Goal: Task Accomplishment & Management: Use online tool/utility

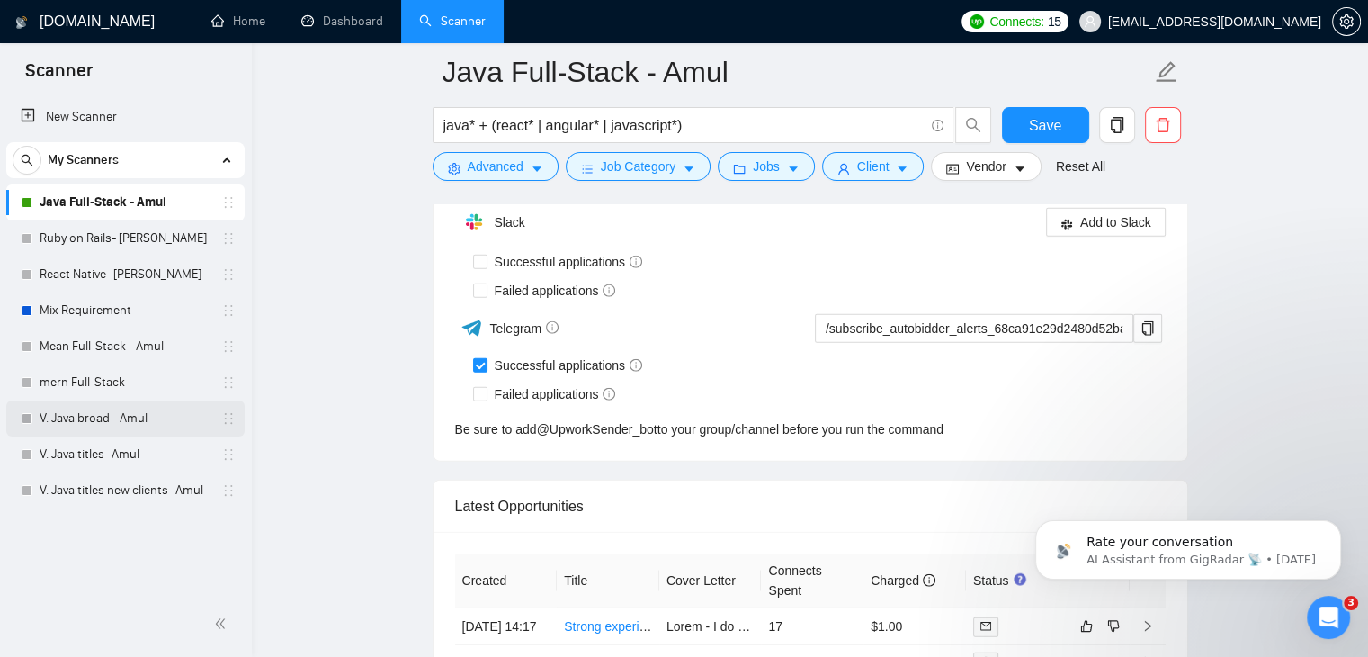
click at [121, 412] on link "V. Java broad - Amul" at bounding box center [125, 418] width 171 height 36
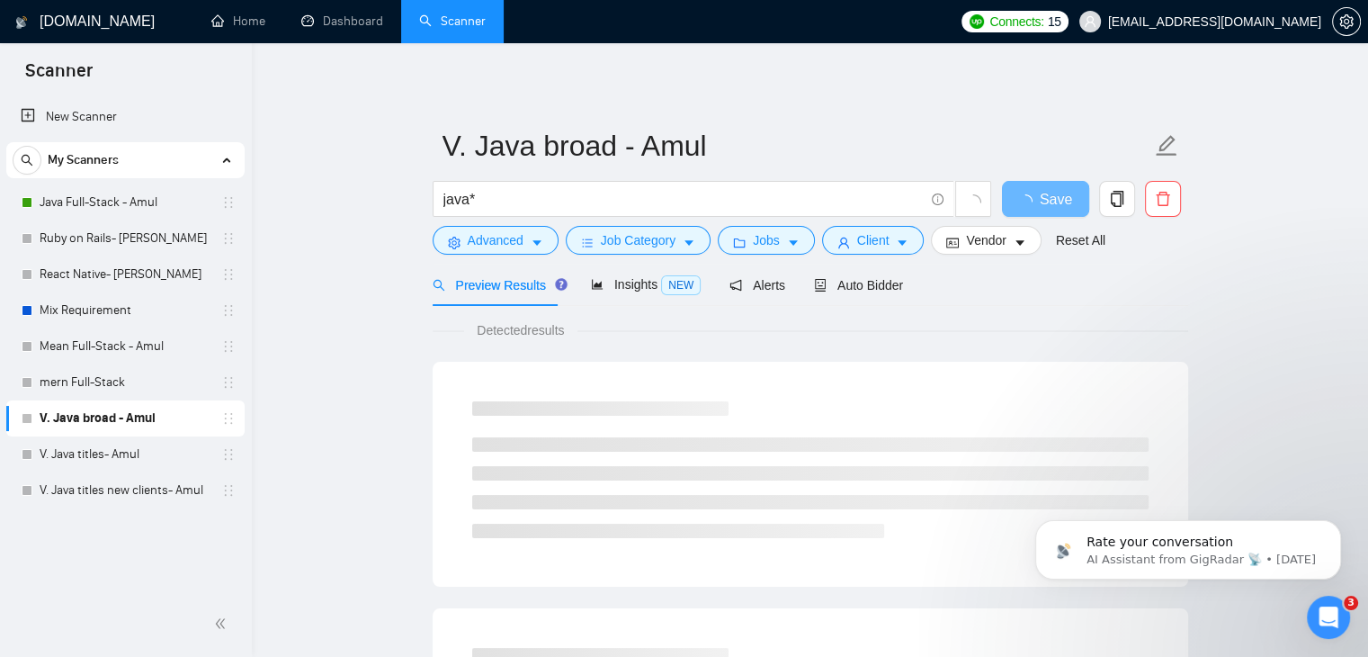
click at [121, 412] on link "V. Java broad - Amul" at bounding box center [125, 418] width 171 height 36
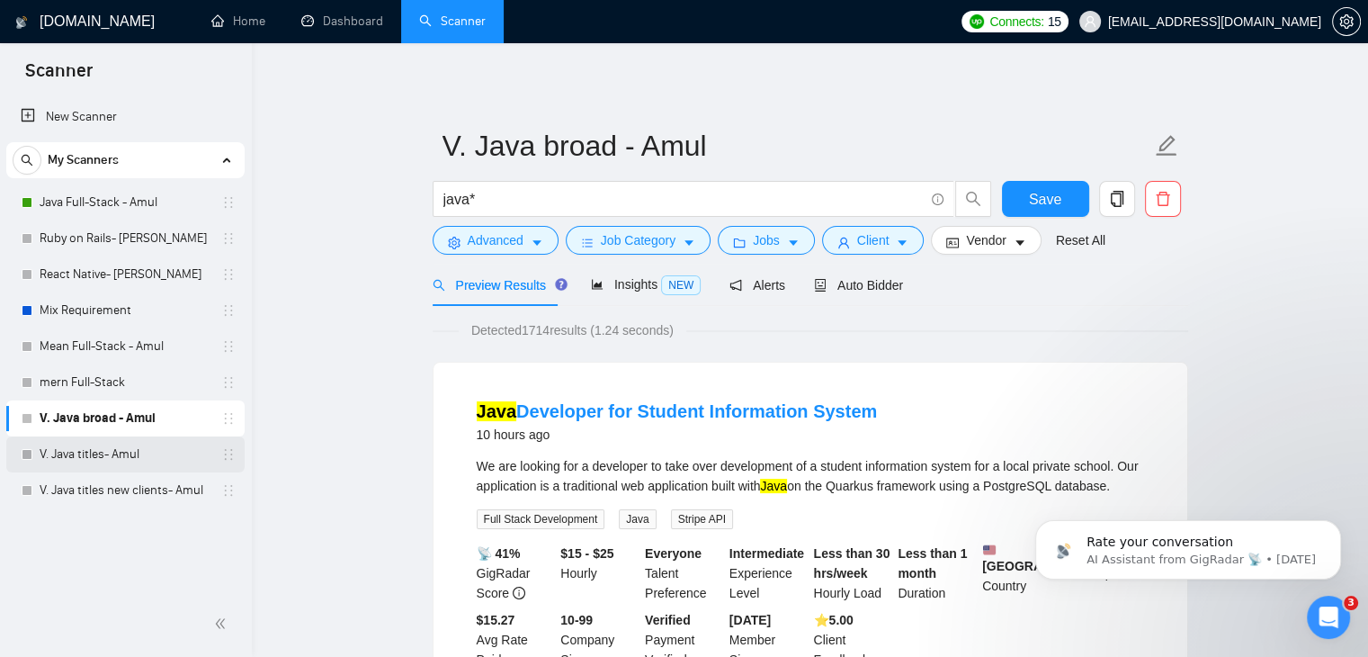
click at [115, 443] on link "V. Java titles- Amul" at bounding box center [125, 454] width 171 height 36
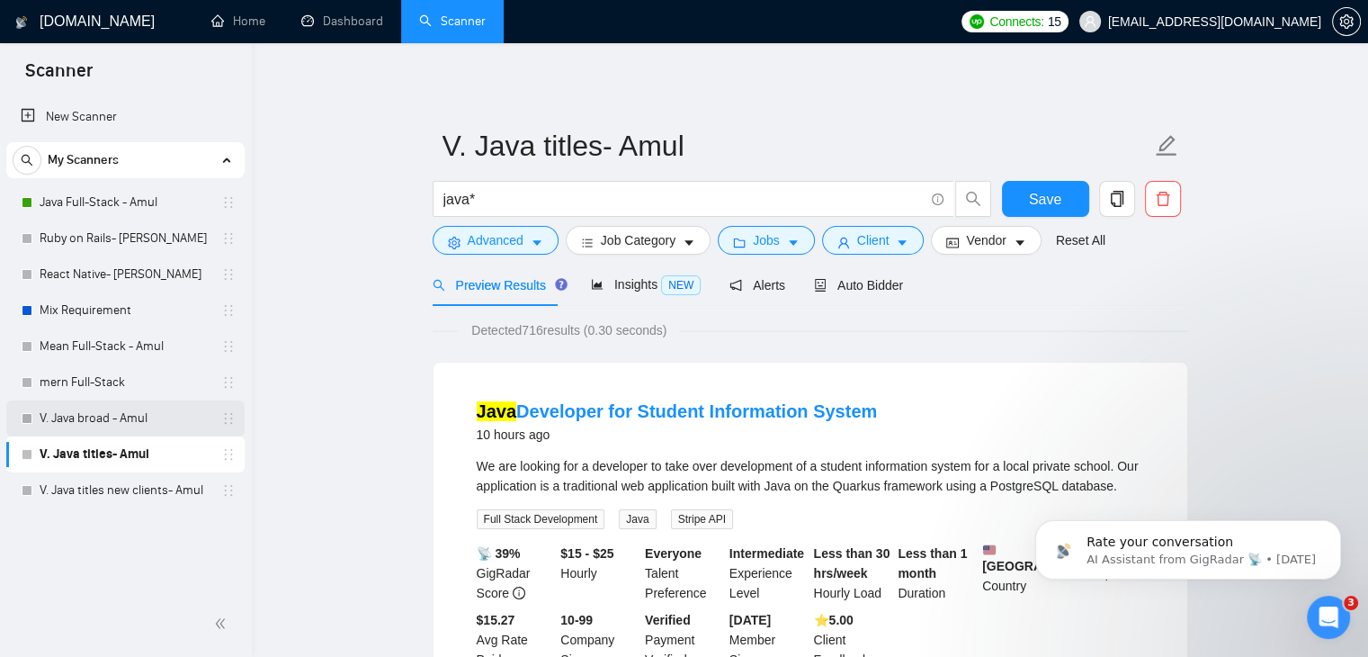
click at [129, 416] on link "V. Java broad - Amul" at bounding box center [125, 418] width 171 height 36
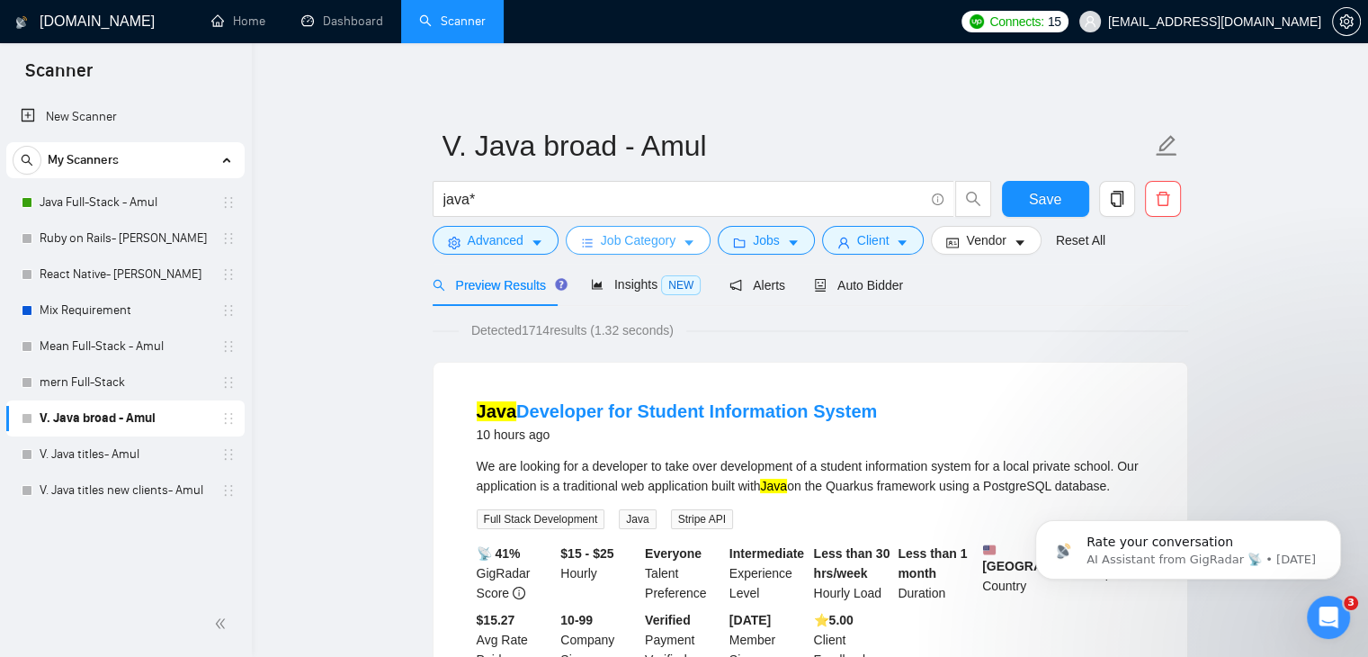
click at [601, 241] on span "Job Category" at bounding box center [638, 240] width 75 height 20
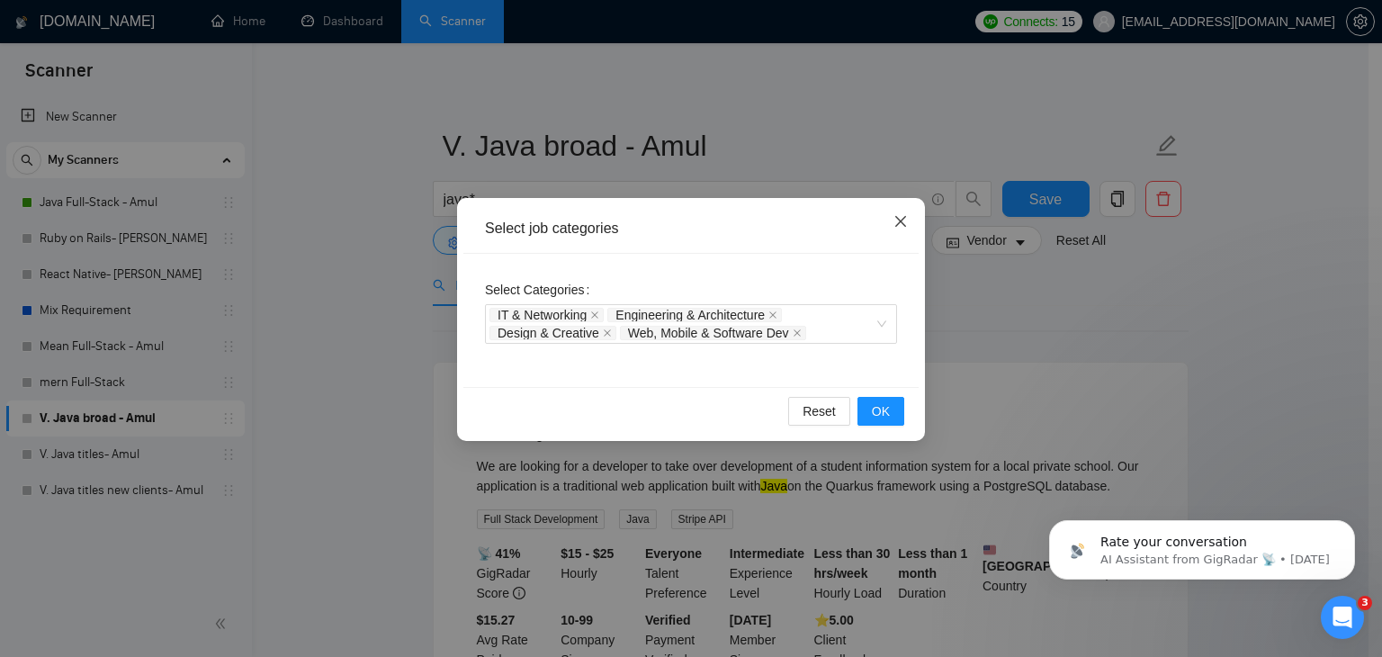
click at [903, 214] on span "Close" at bounding box center [900, 222] width 49 height 49
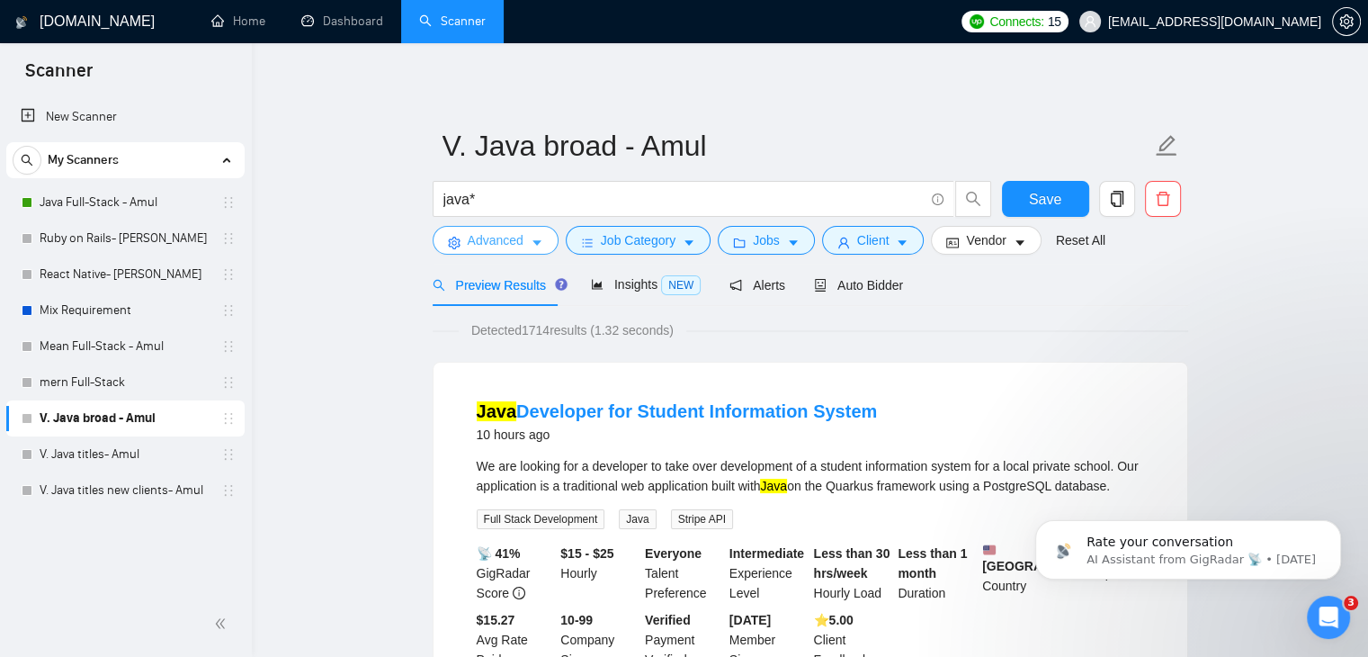
click at [504, 249] on span "Advanced" at bounding box center [496, 240] width 56 height 20
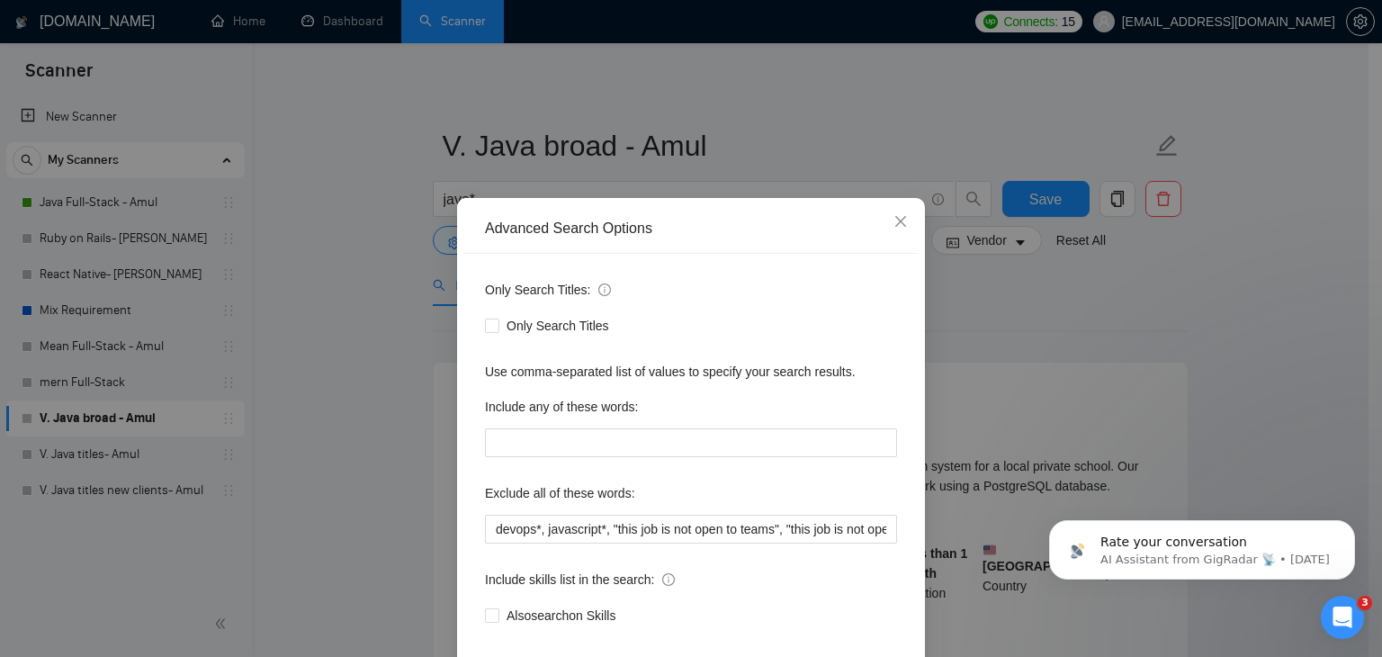
scroll to position [92, 0]
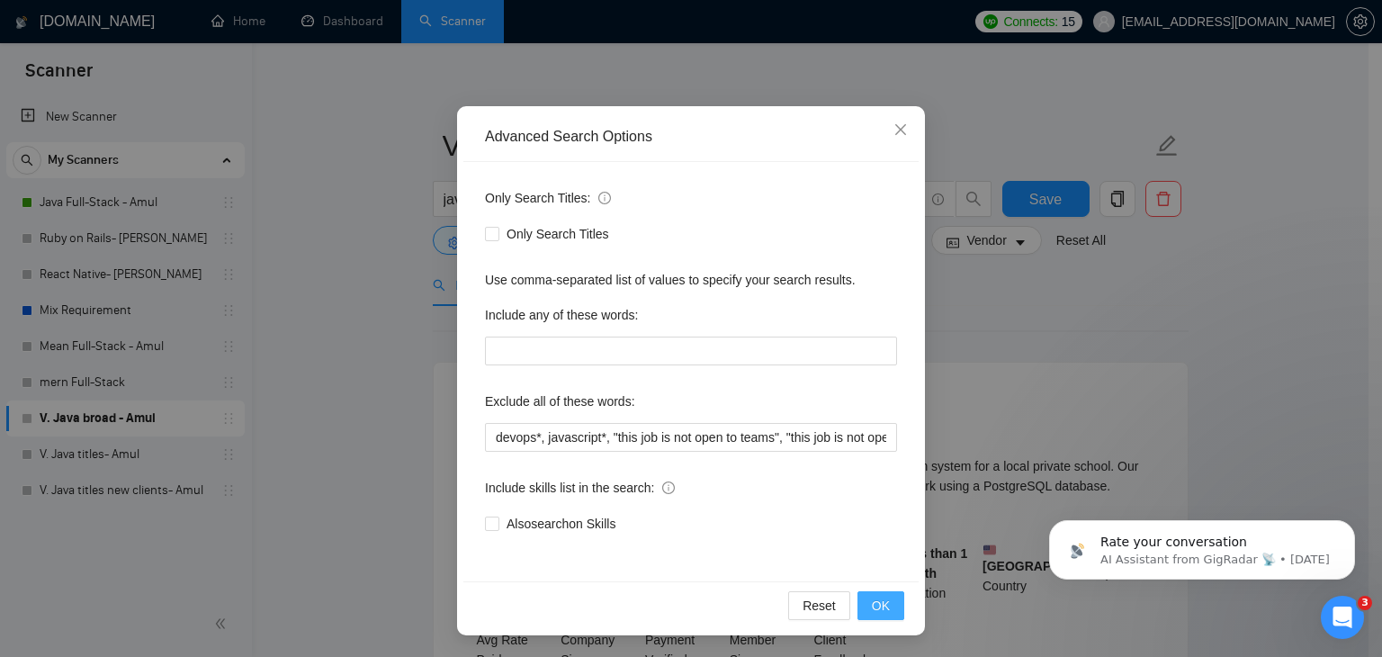
click at [875, 616] on button "OK" at bounding box center [880, 605] width 47 height 29
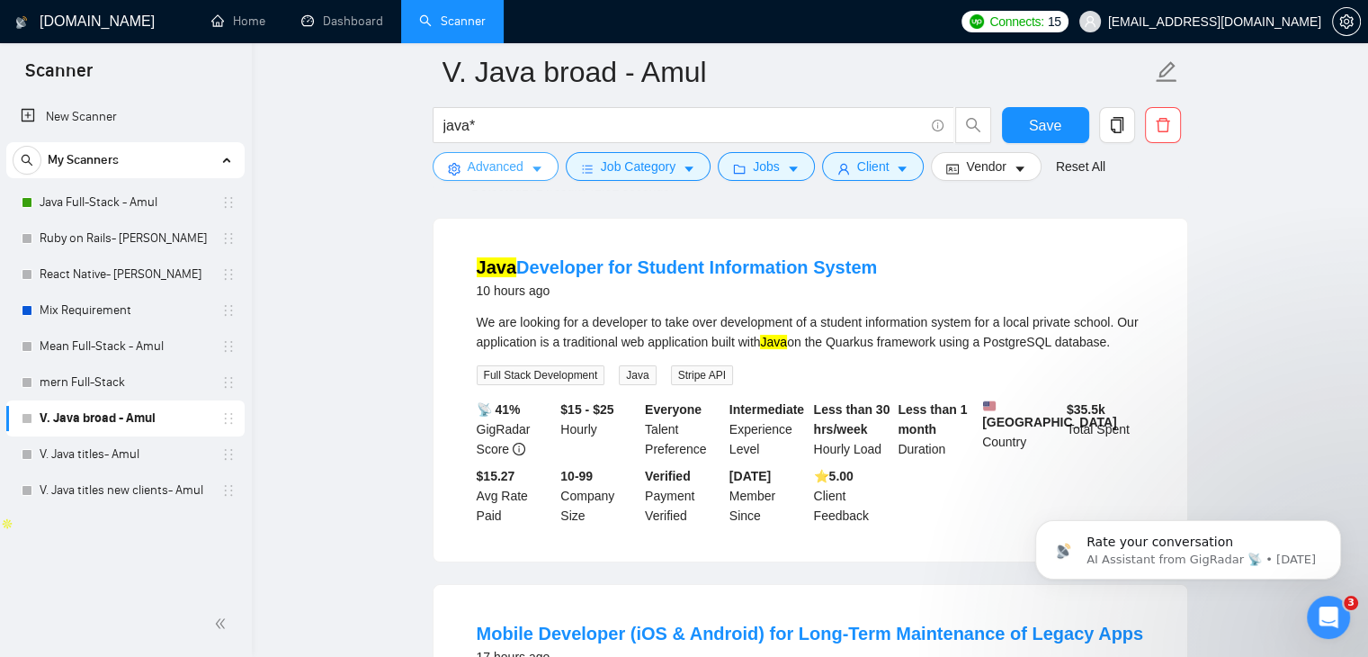
scroll to position [0, 0]
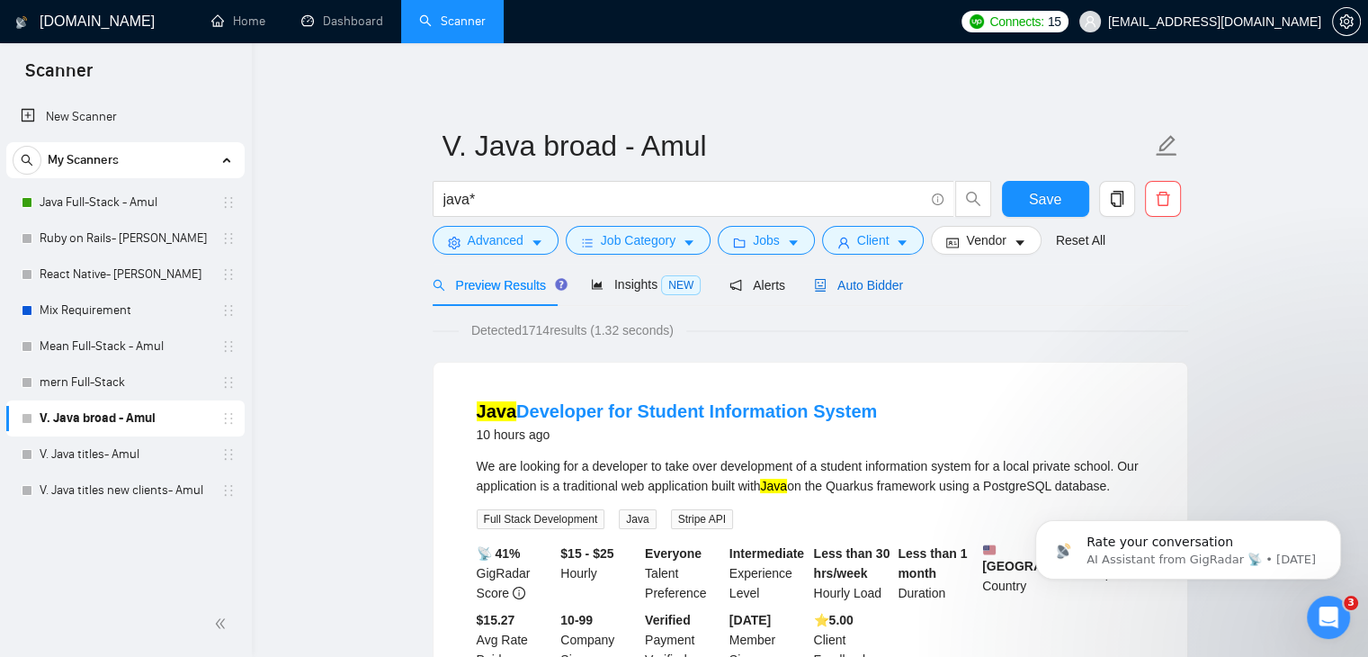
click at [841, 281] on span "Auto Bidder" at bounding box center [858, 285] width 89 height 14
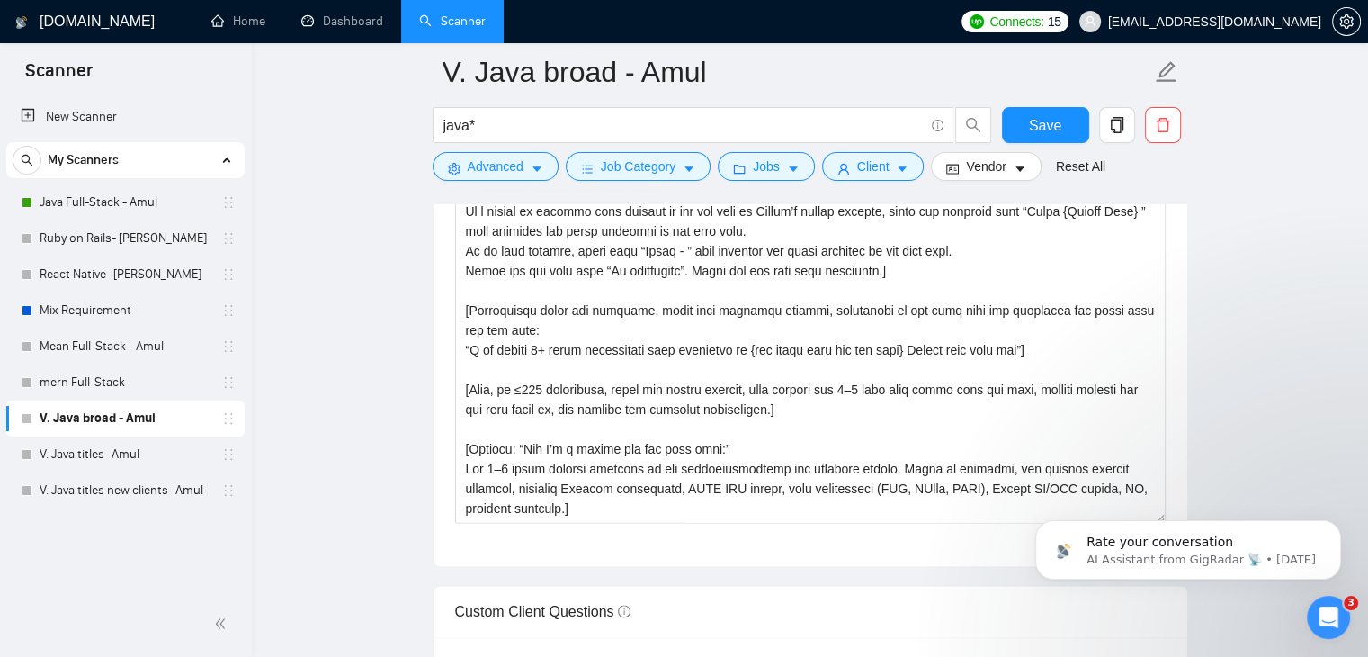
scroll to position [2118, 0]
click at [734, 408] on textarea "Cover letter template:" at bounding box center [810, 319] width 711 height 405
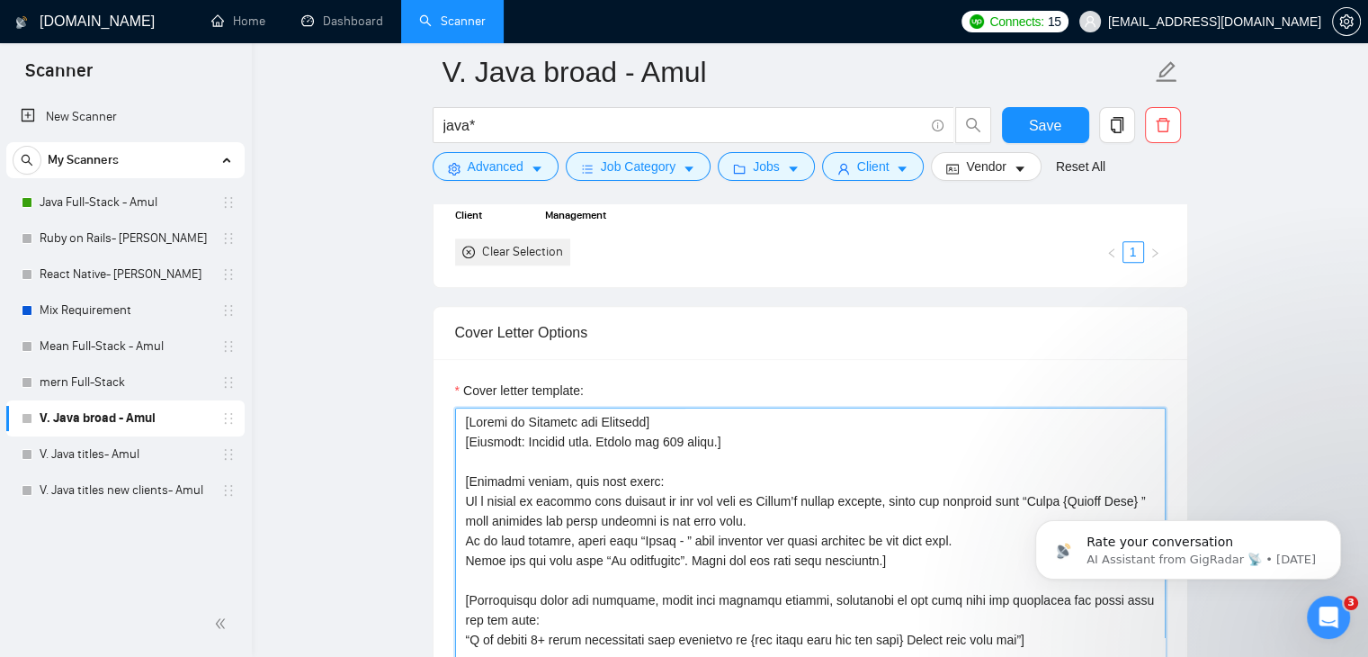
scroll to position [1827, 0]
click at [633, 472] on textarea "Cover letter template:" at bounding box center [810, 610] width 711 height 405
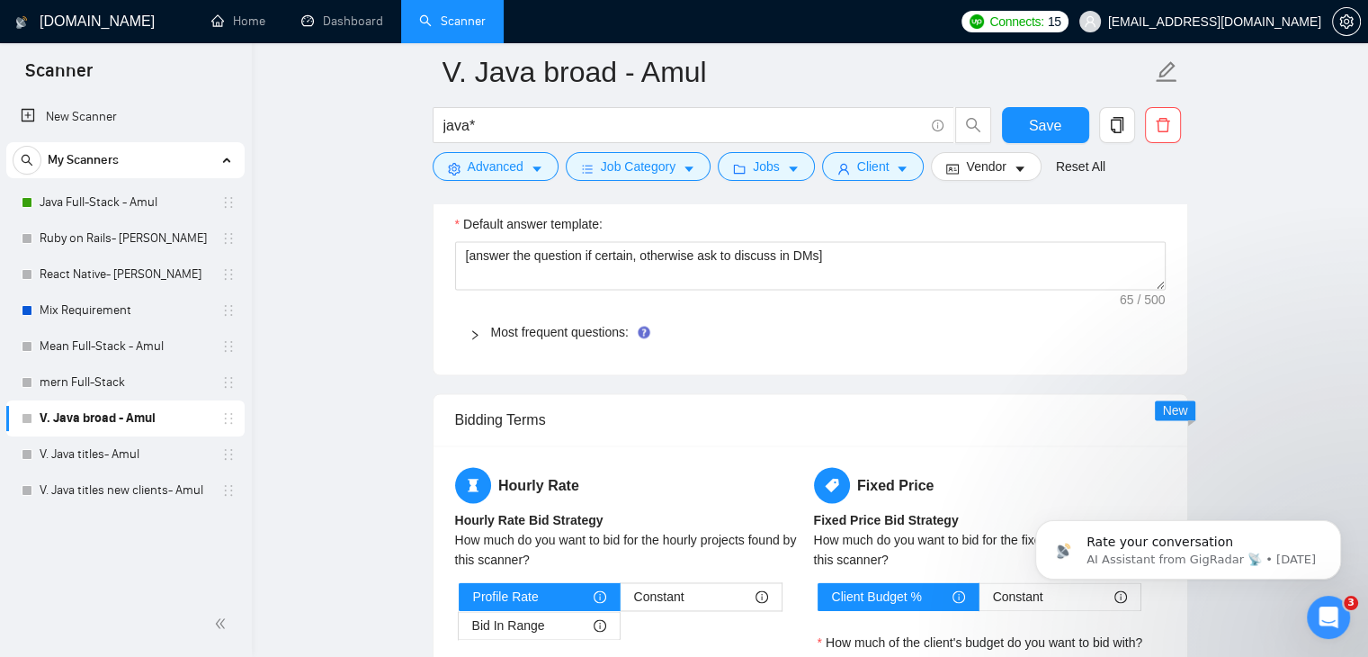
scroll to position [2564, 0]
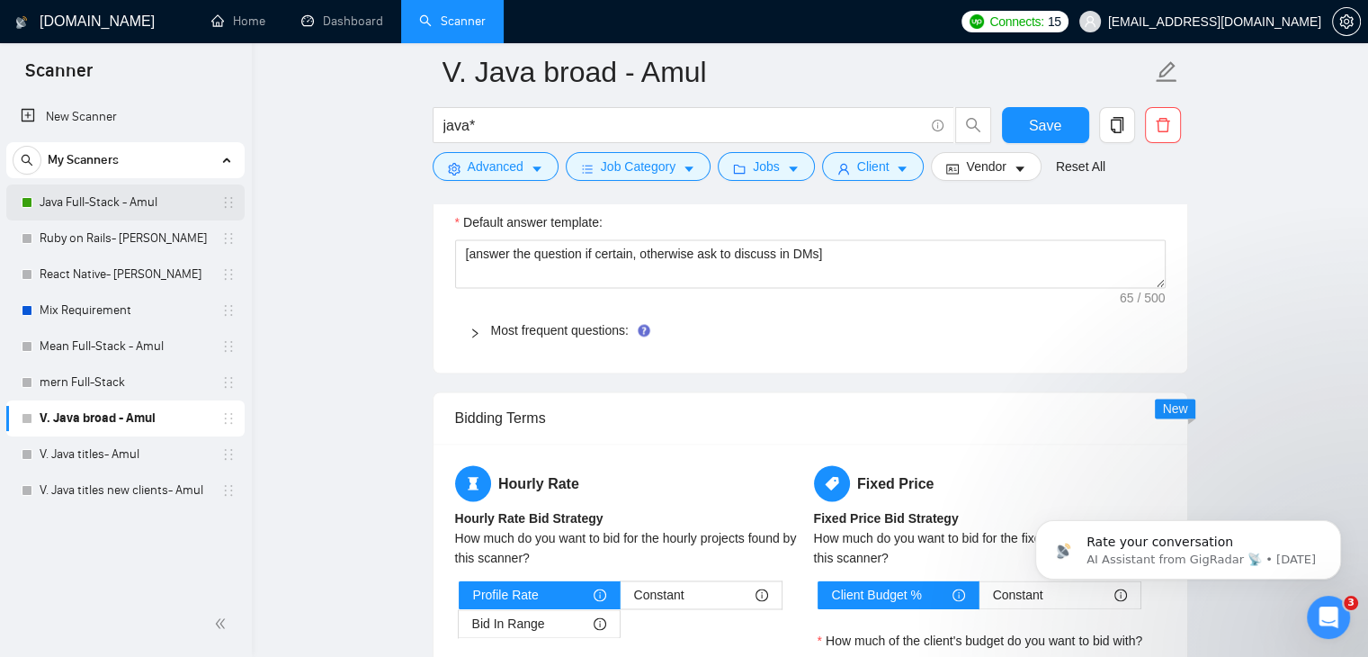
click at [112, 196] on link "Java Full-Stack - Amul" at bounding box center [125, 202] width 171 height 36
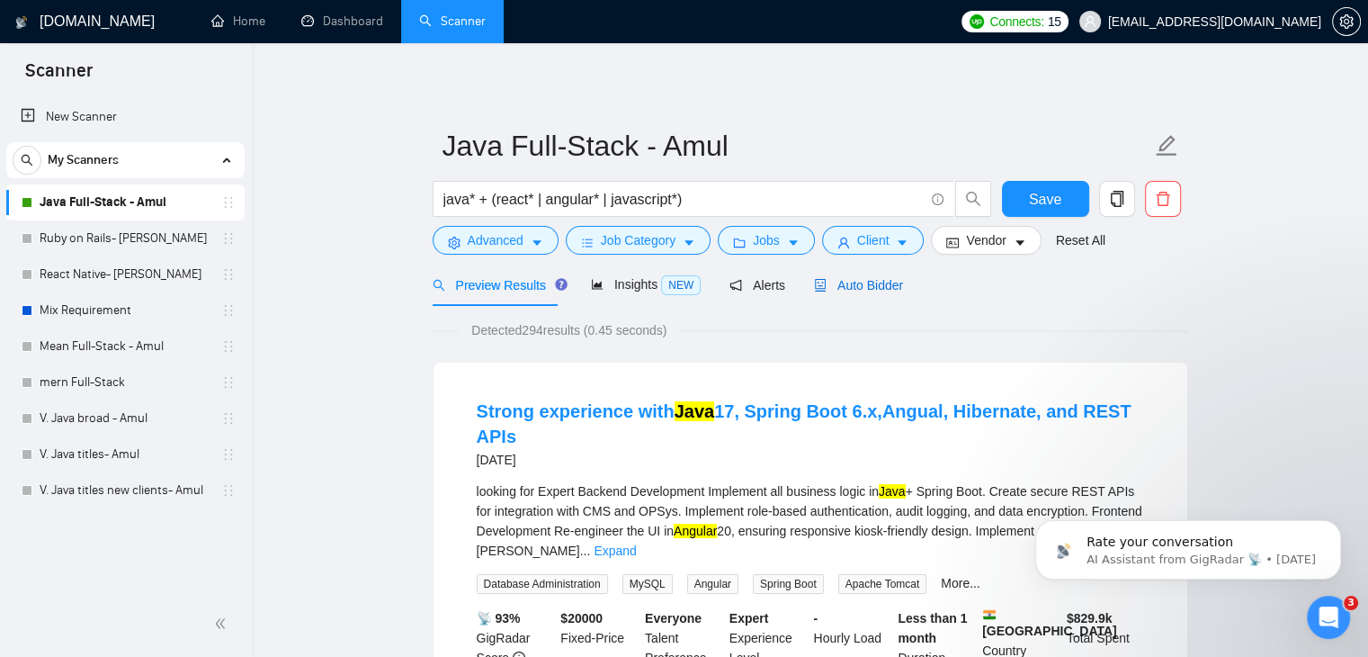
click at [867, 282] on span "Auto Bidder" at bounding box center [858, 285] width 89 height 14
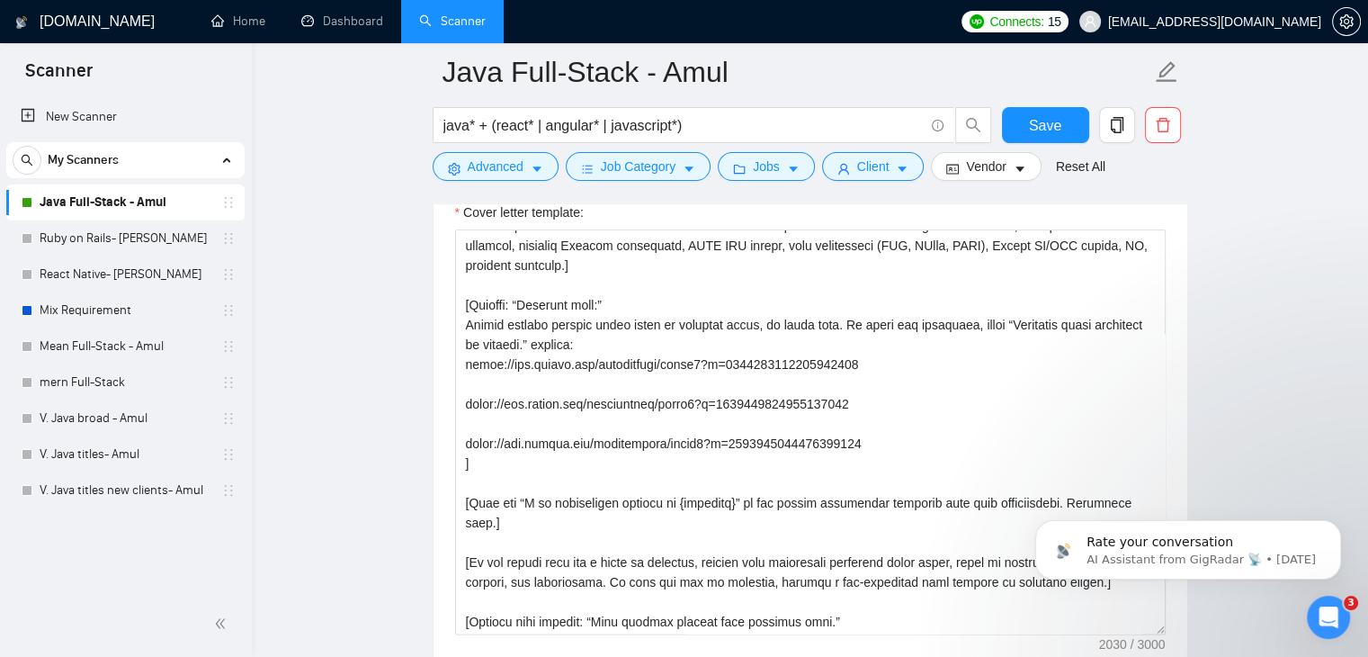
scroll to position [415, 0]
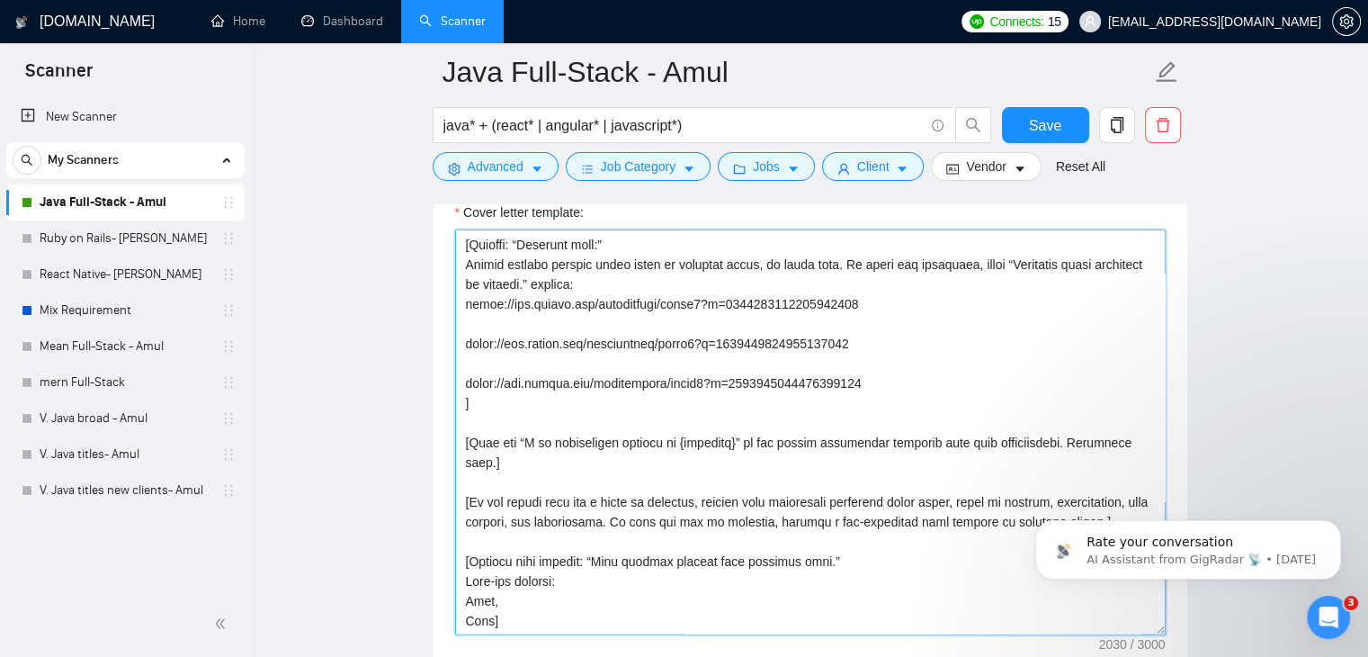
click at [703, 505] on textarea "Cover letter template:" at bounding box center [810, 431] width 711 height 405
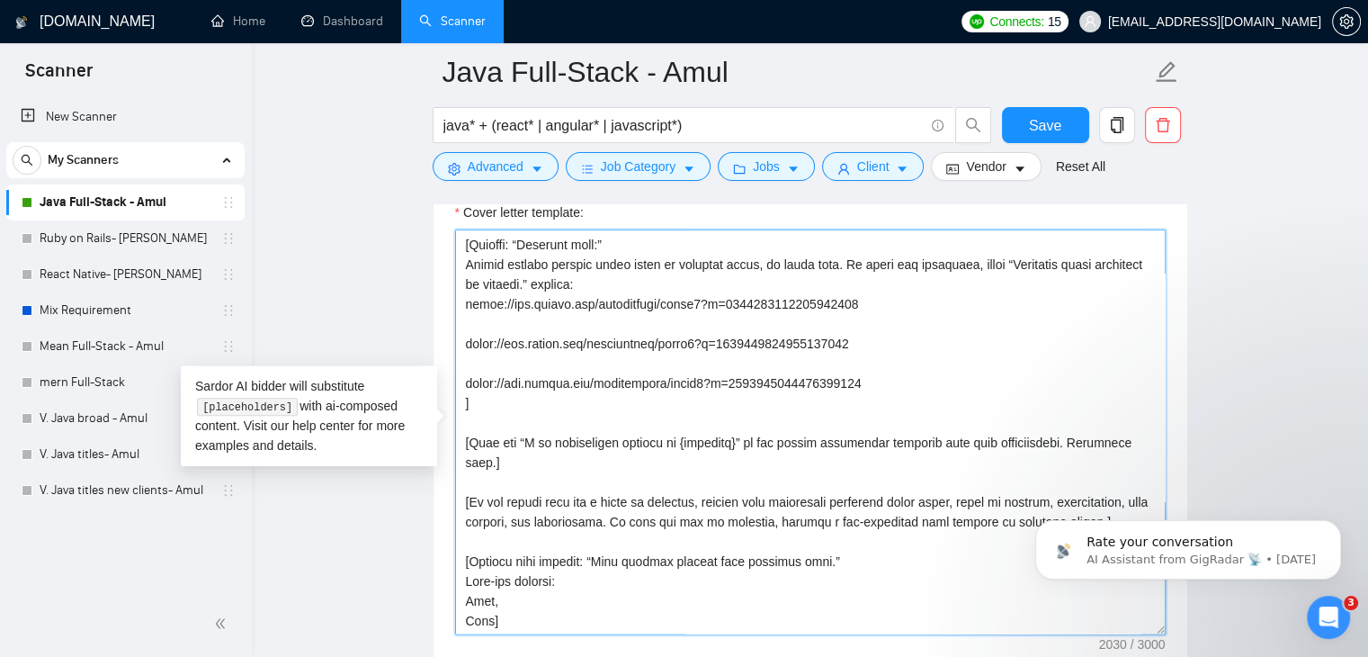
scroll to position [360, 0]
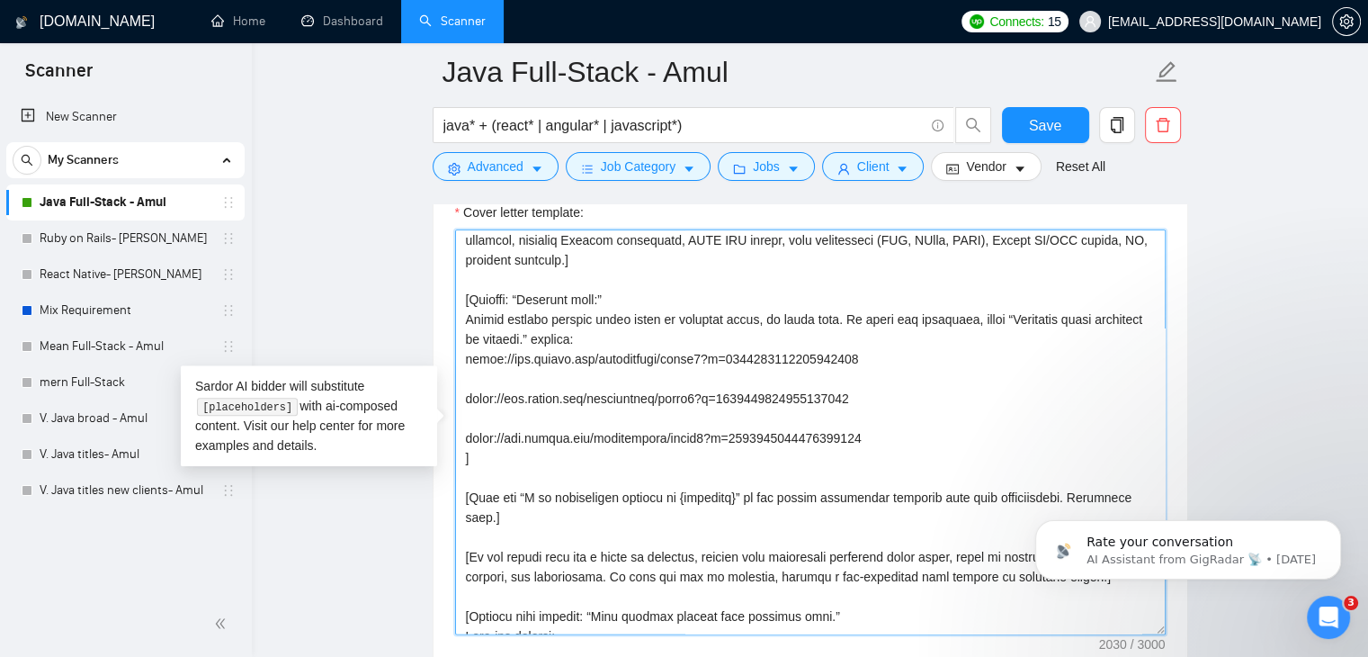
click at [567, 382] on textarea "Cover letter template:" at bounding box center [810, 431] width 711 height 405
click at [94, 411] on link "V. Java broad - Amul" at bounding box center [125, 418] width 171 height 36
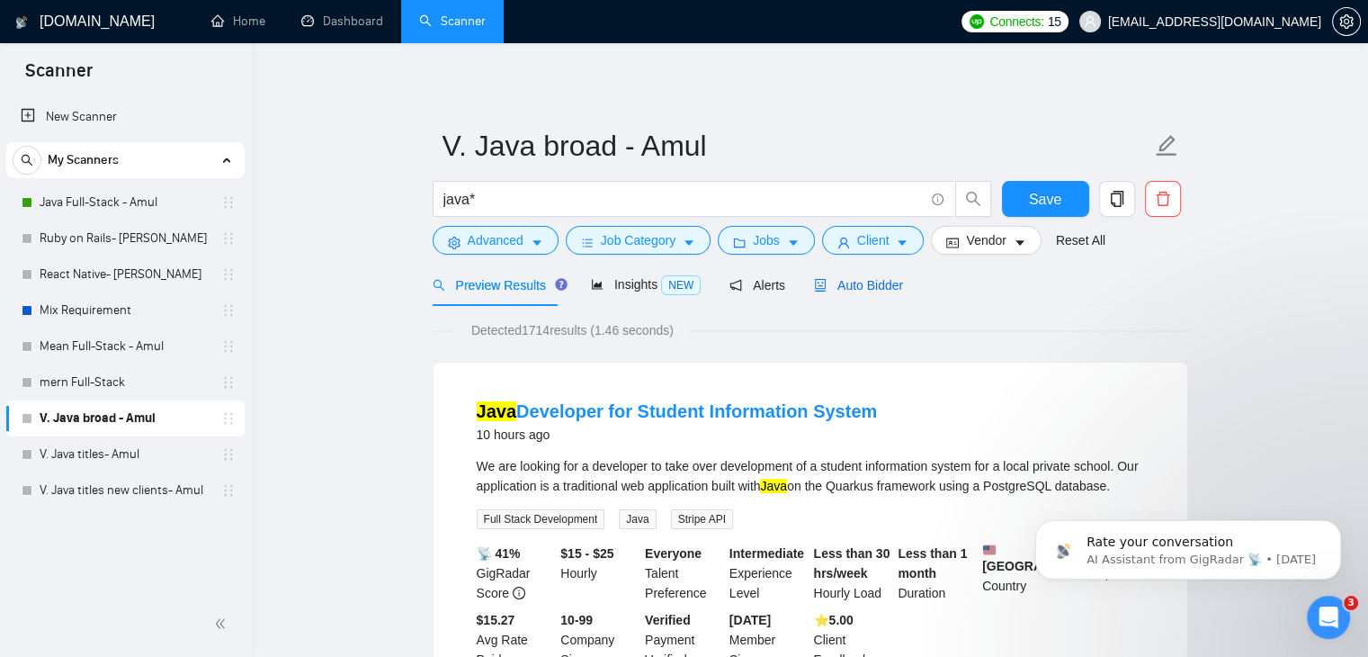
click at [843, 283] on span "Auto Bidder" at bounding box center [858, 285] width 89 height 14
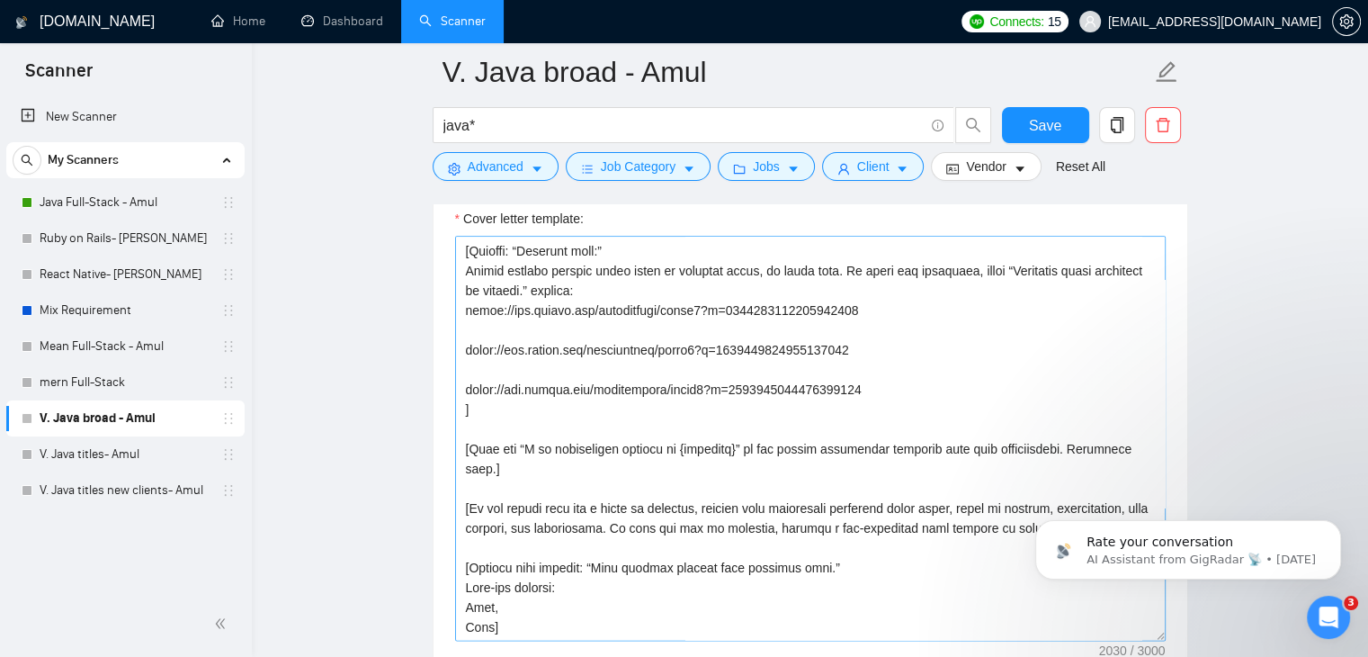
scroll to position [2000, 0]
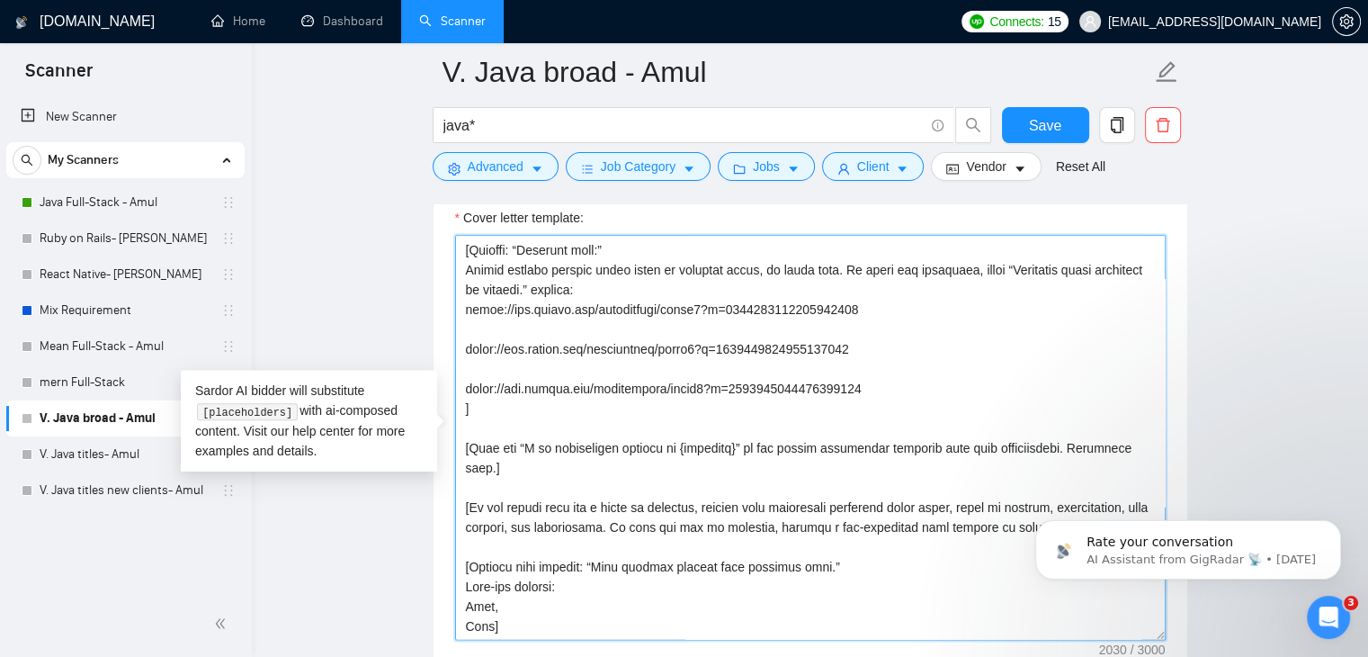
click at [650, 462] on textarea "Cover letter template:" at bounding box center [810, 437] width 711 height 405
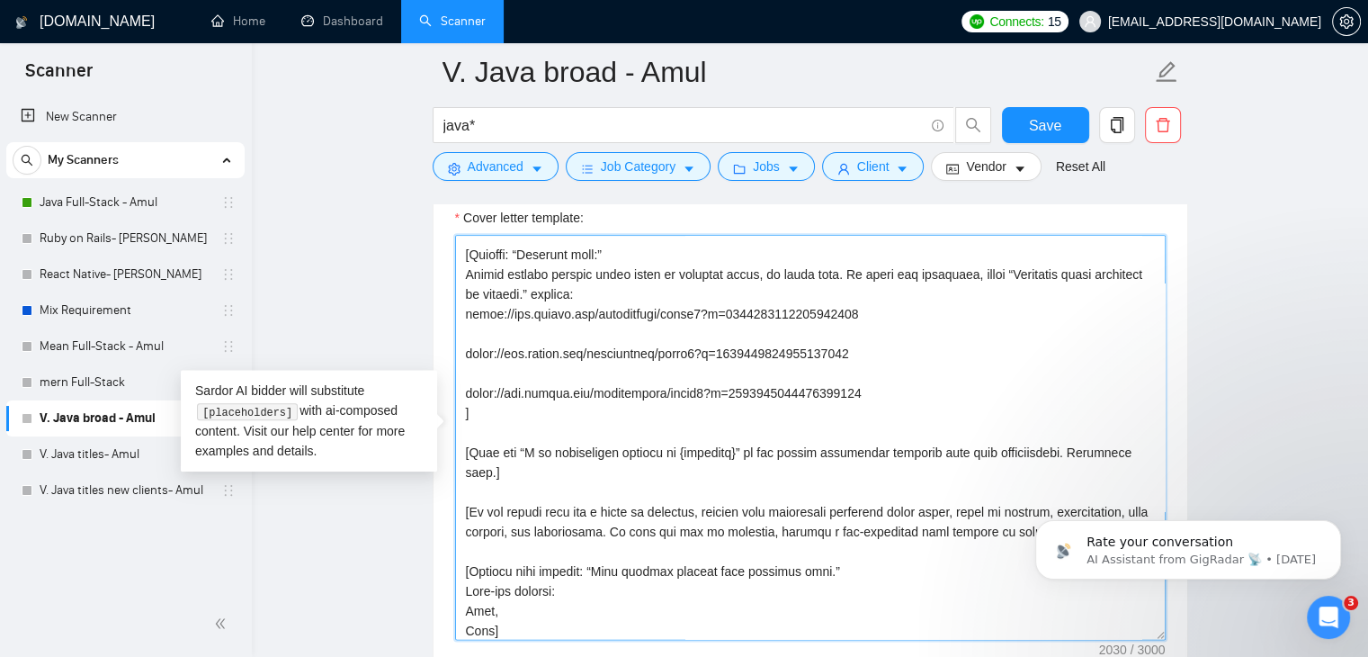
scroll to position [415, 0]
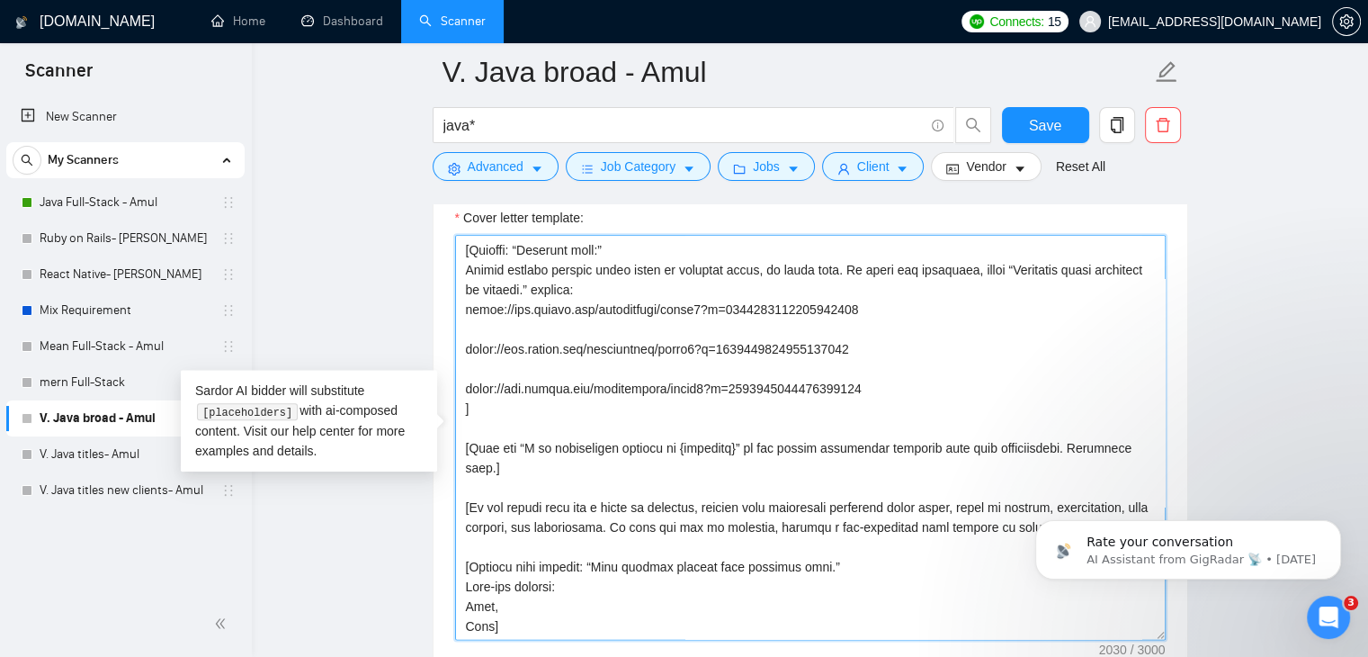
click at [849, 563] on textarea "Cover letter template:" at bounding box center [810, 437] width 711 height 405
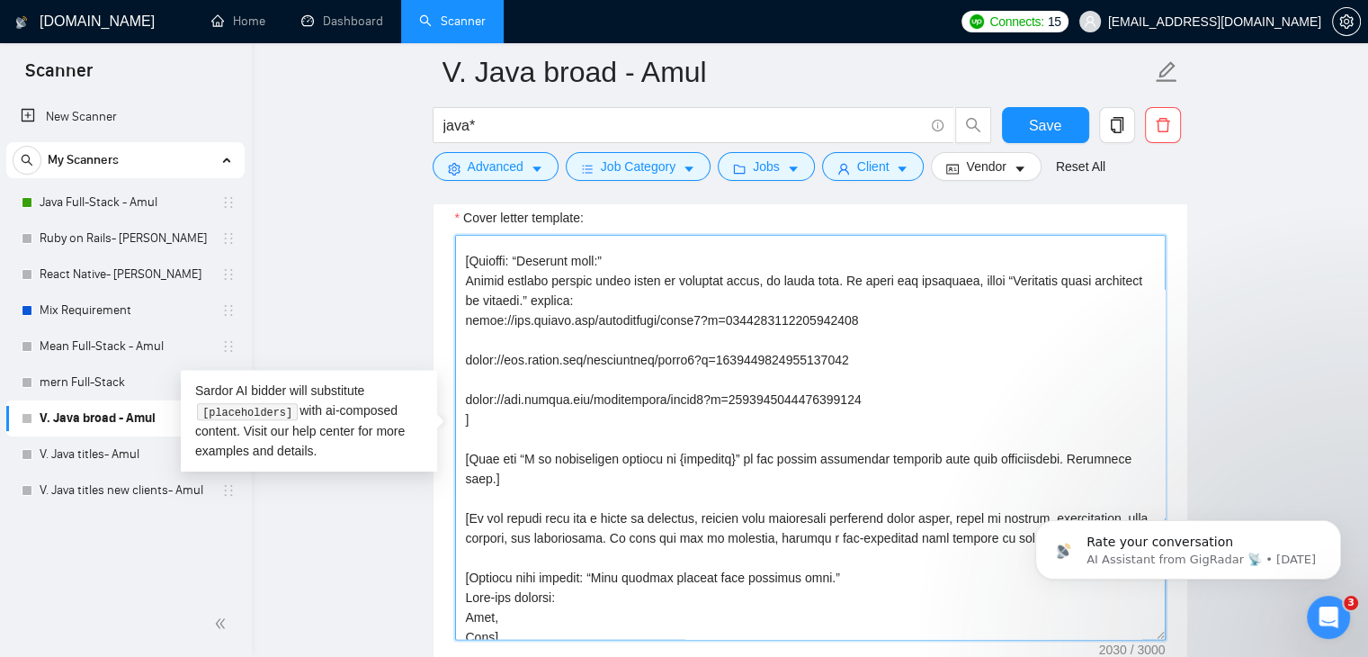
scroll to position [404, 0]
click at [566, 600] on textarea "Cover letter template:" at bounding box center [810, 437] width 711 height 405
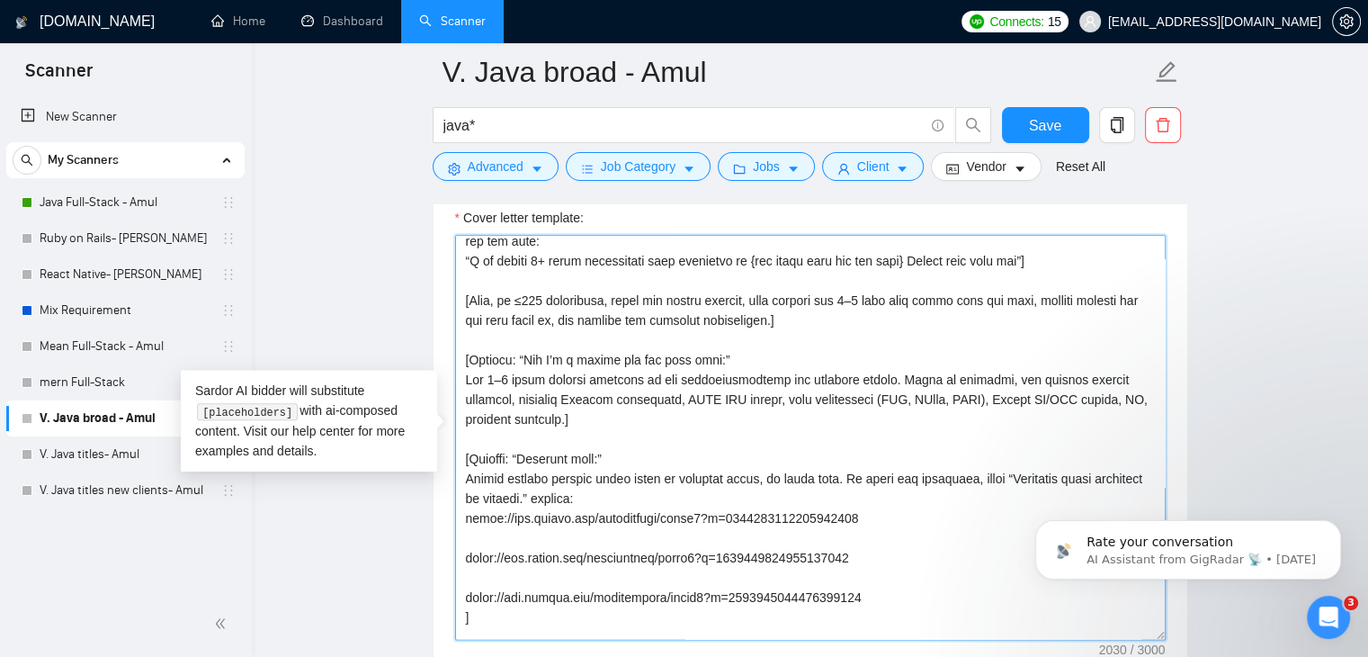
scroll to position [194, 0]
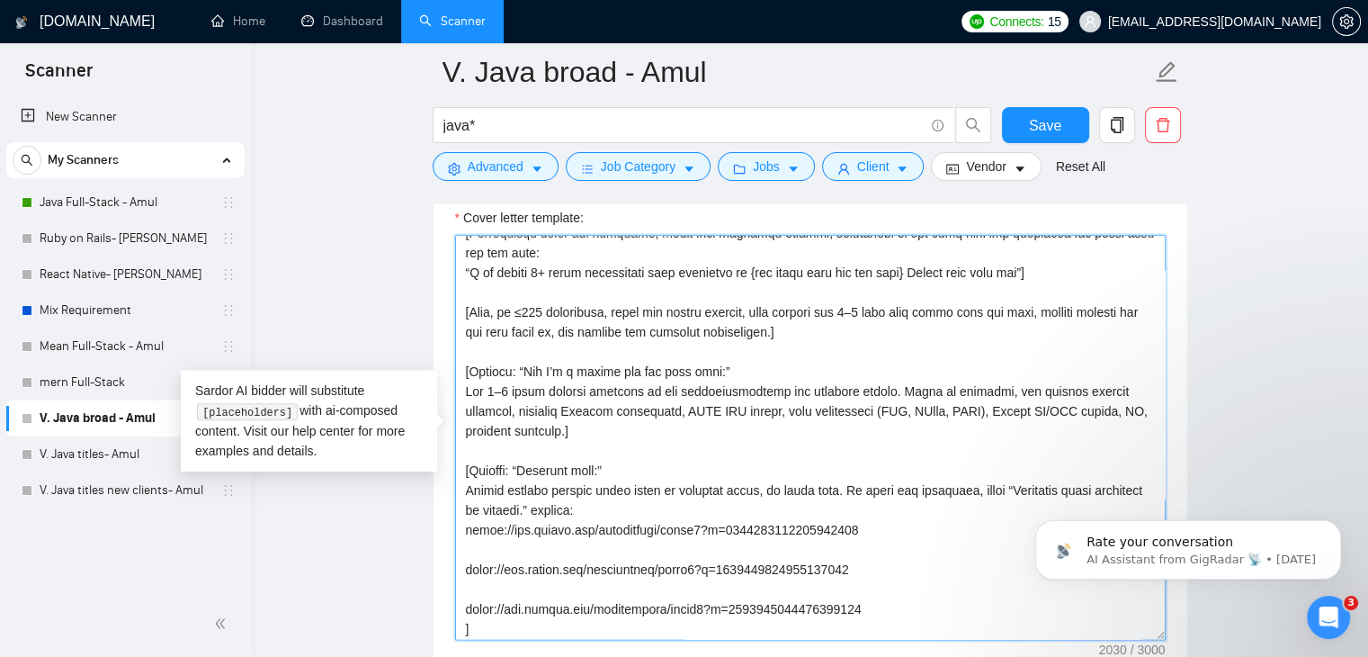
click at [548, 539] on textarea "Cover letter template:" at bounding box center [810, 437] width 711 height 405
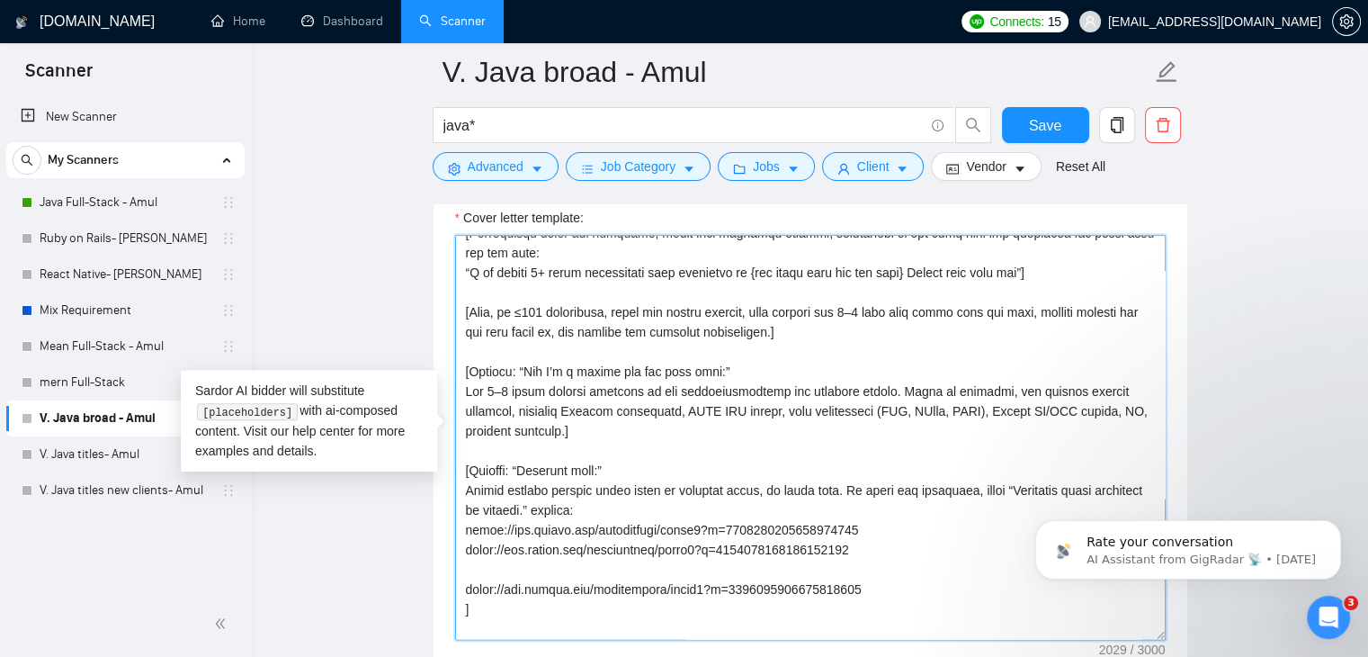
click at [497, 565] on textarea "Cover letter template:" at bounding box center [810, 437] width 711 height 405
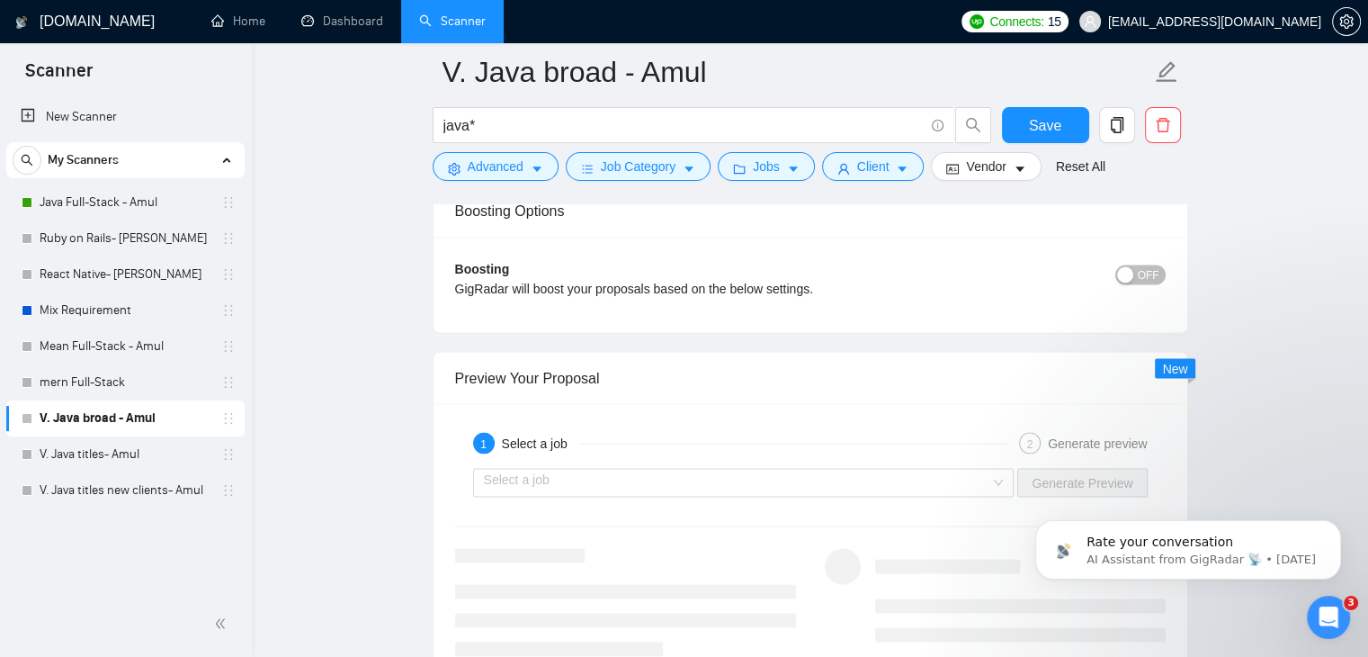
scroll to position [3185, 0]
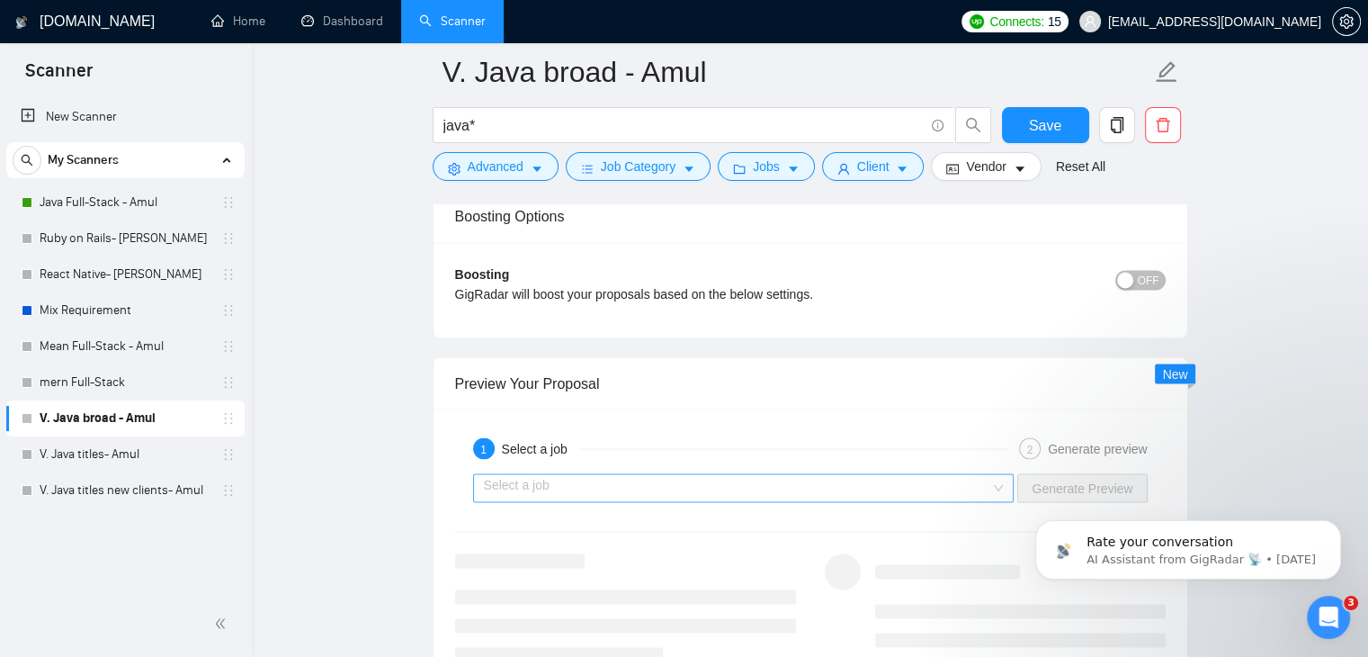
type textarea "[Loremi do Sitametc adi Elitsedd] [Eiusmodt: Incidid utla. Etdolo mag 807 aliqu…"
click at [864, 476] on input "search" at bounding box center [737, 487] width 507 height 27
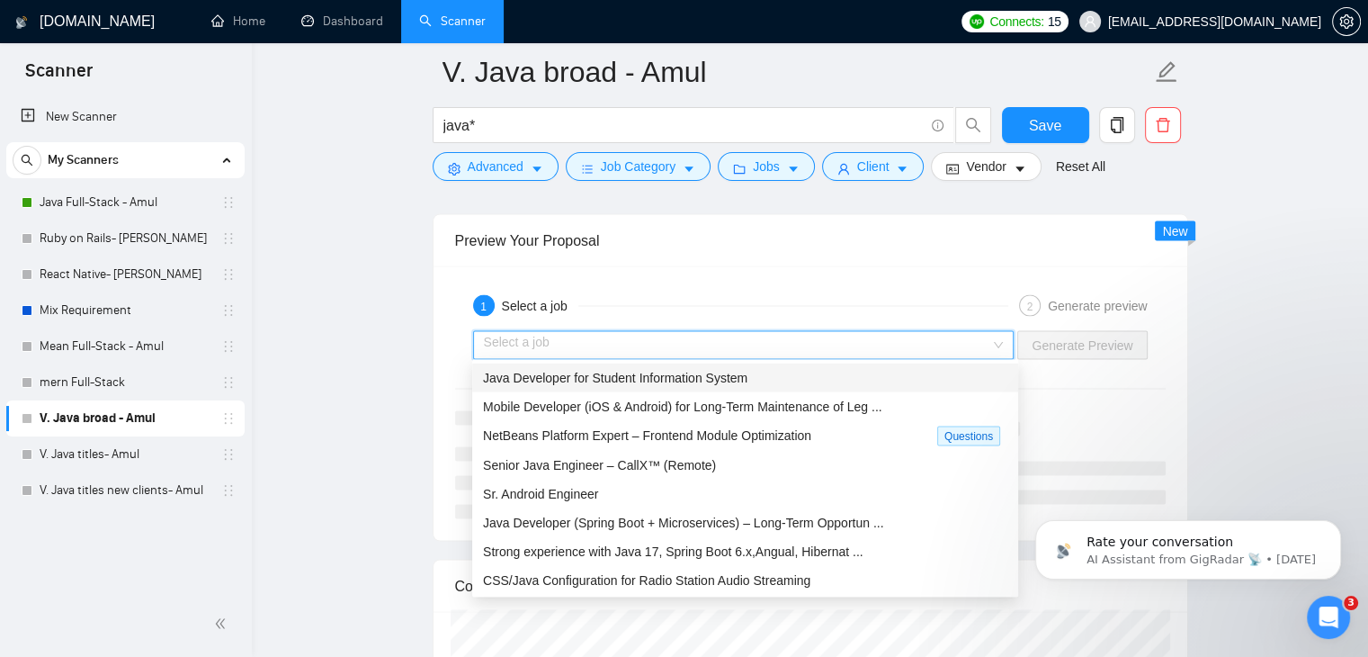
scroll to position [3328, 0]
click at [735, 405] on span "Mobile Developer (iOS & Android) for Long‑Term Maintenance of Leg ..." at bounding box center [682, 405] width 399 height 14
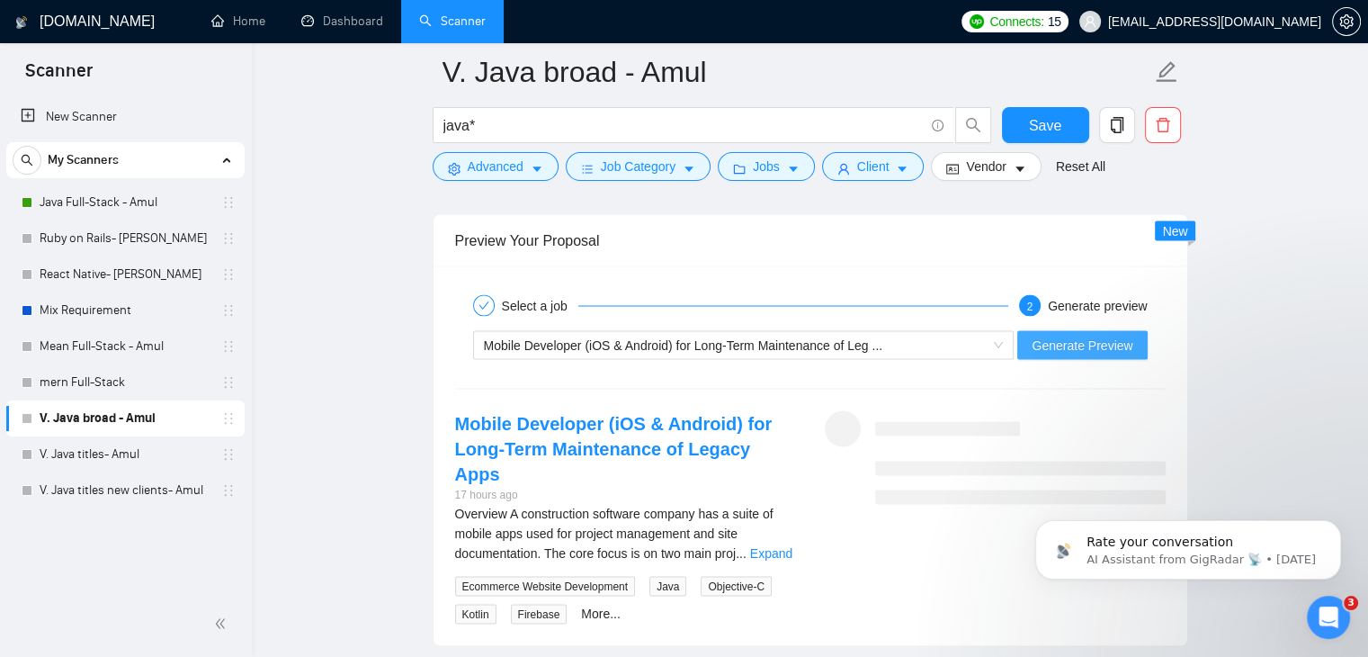
click at [1056, 339] on span "Generate Preview" at bounding box center [1082, 345] width 101 height 20
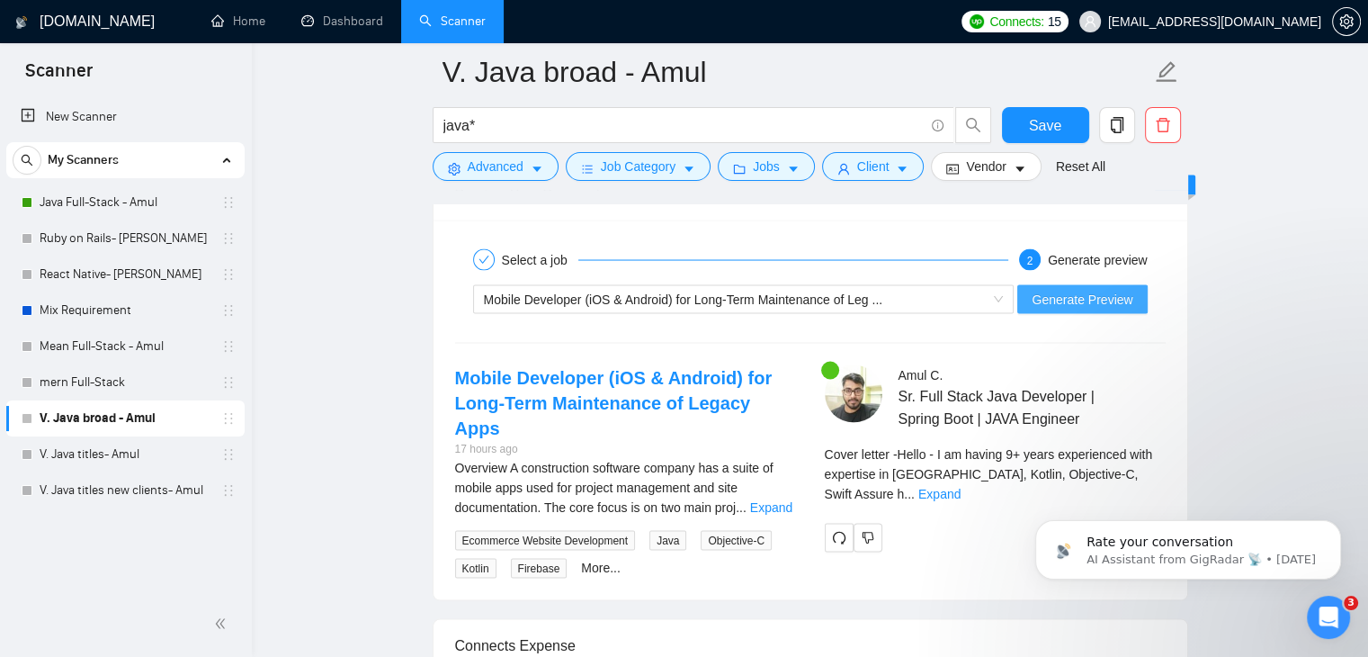
scroll to position [3384, 0]
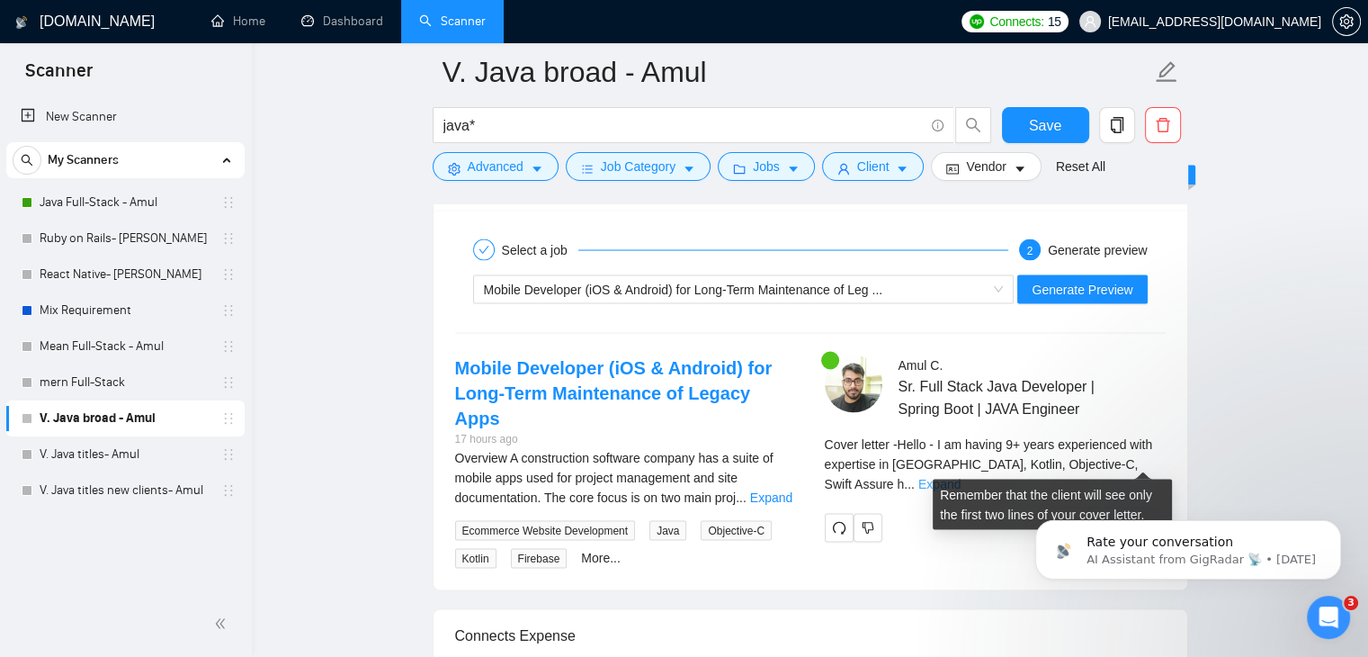
click at [961, 476] on link "Expand" at bounding box center [939, 483] width 42 height 14
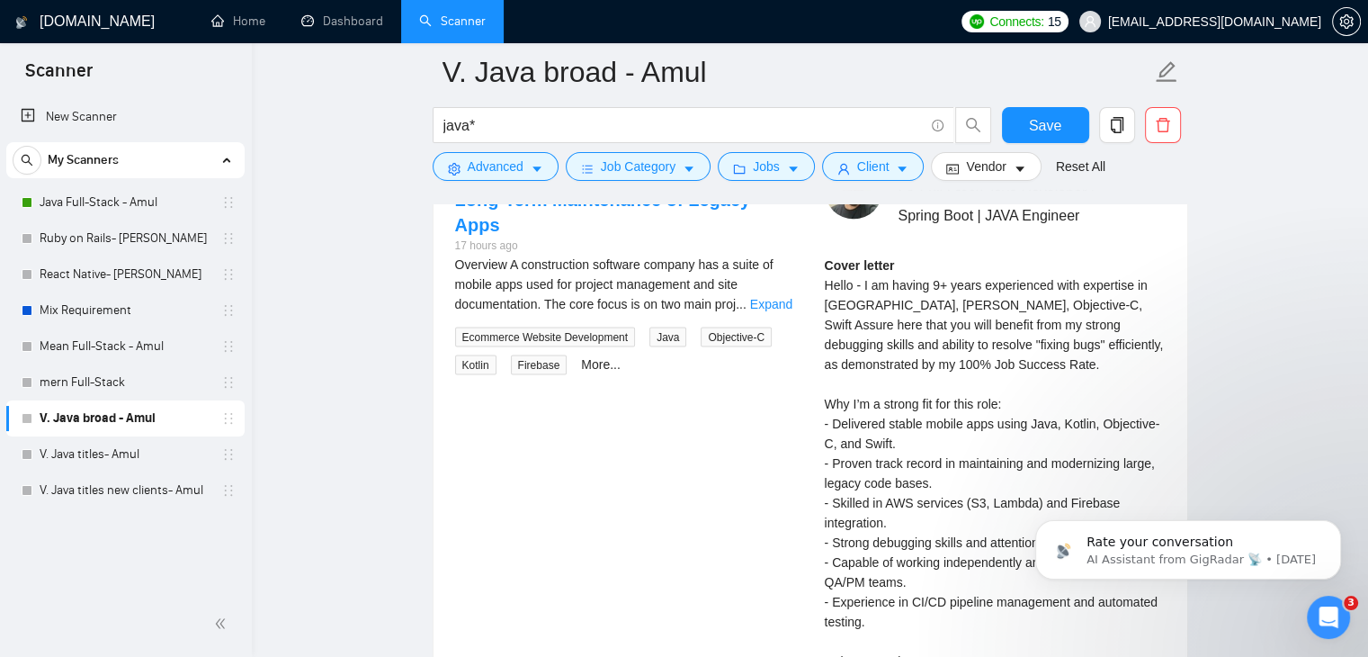
scroll to position [3582, 0]
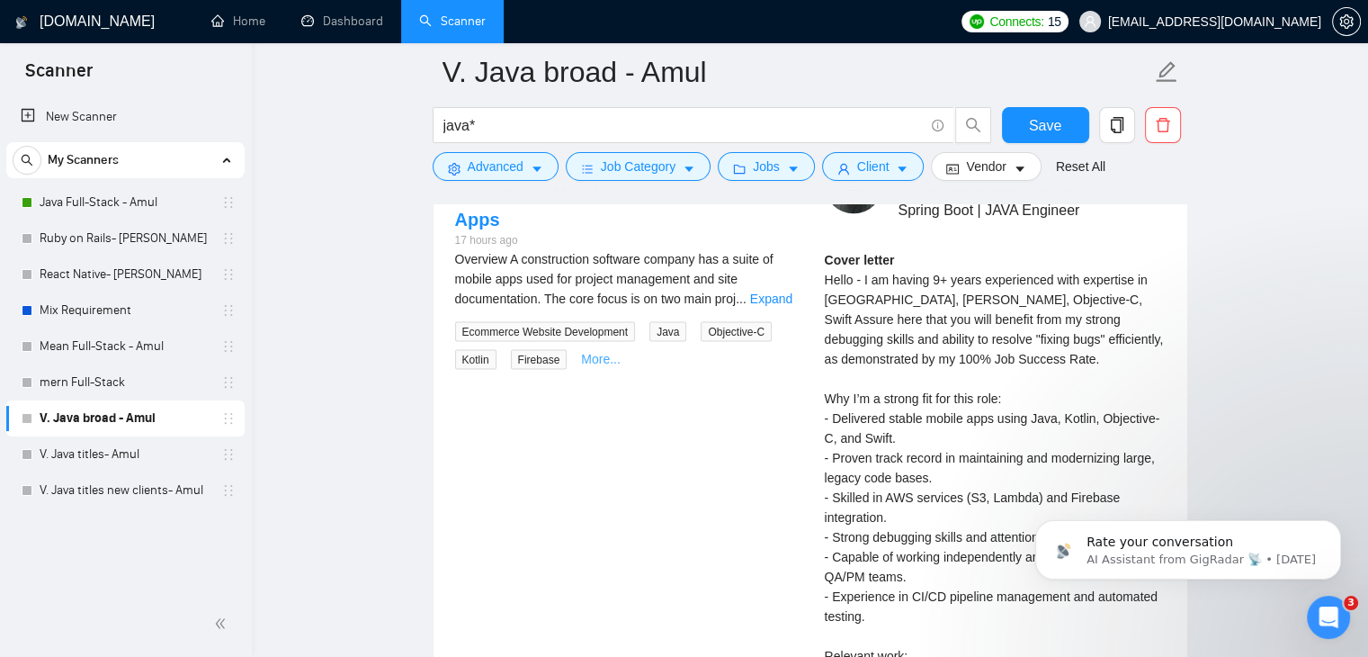
click at [588, 352] on link "More..." at bounding box center [601, 359] width 40 height 14
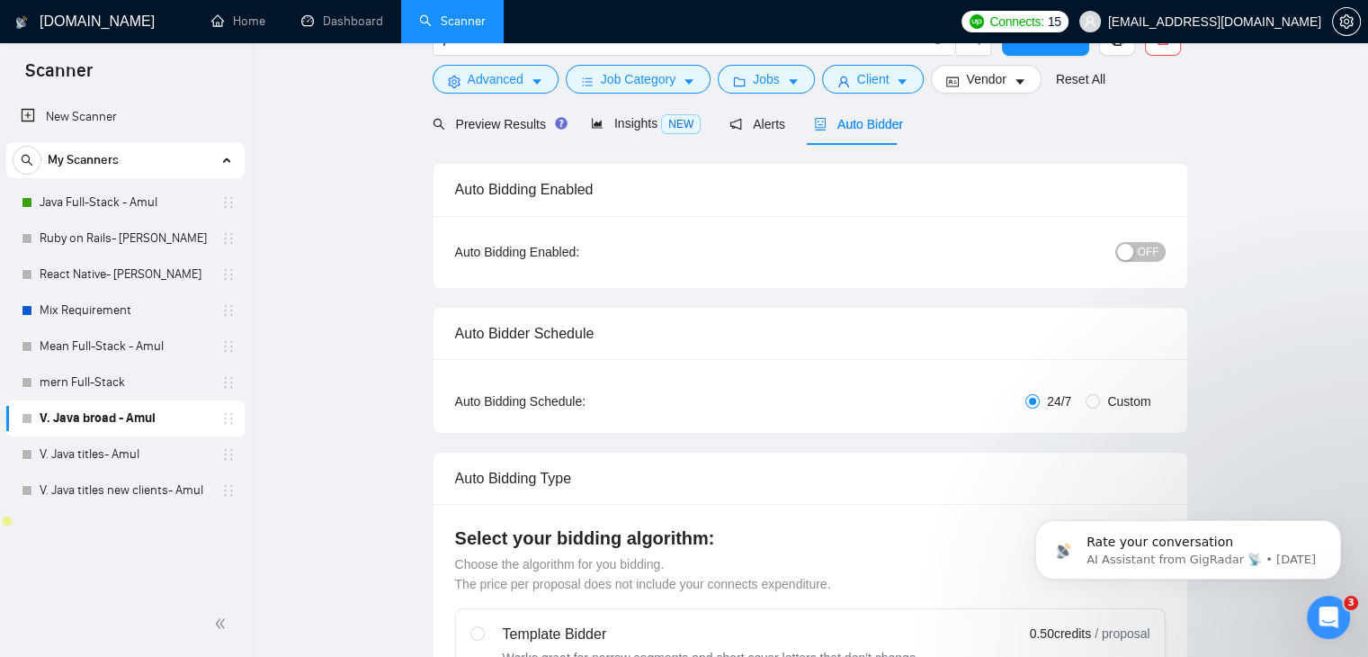
scroll to position [0, 0]
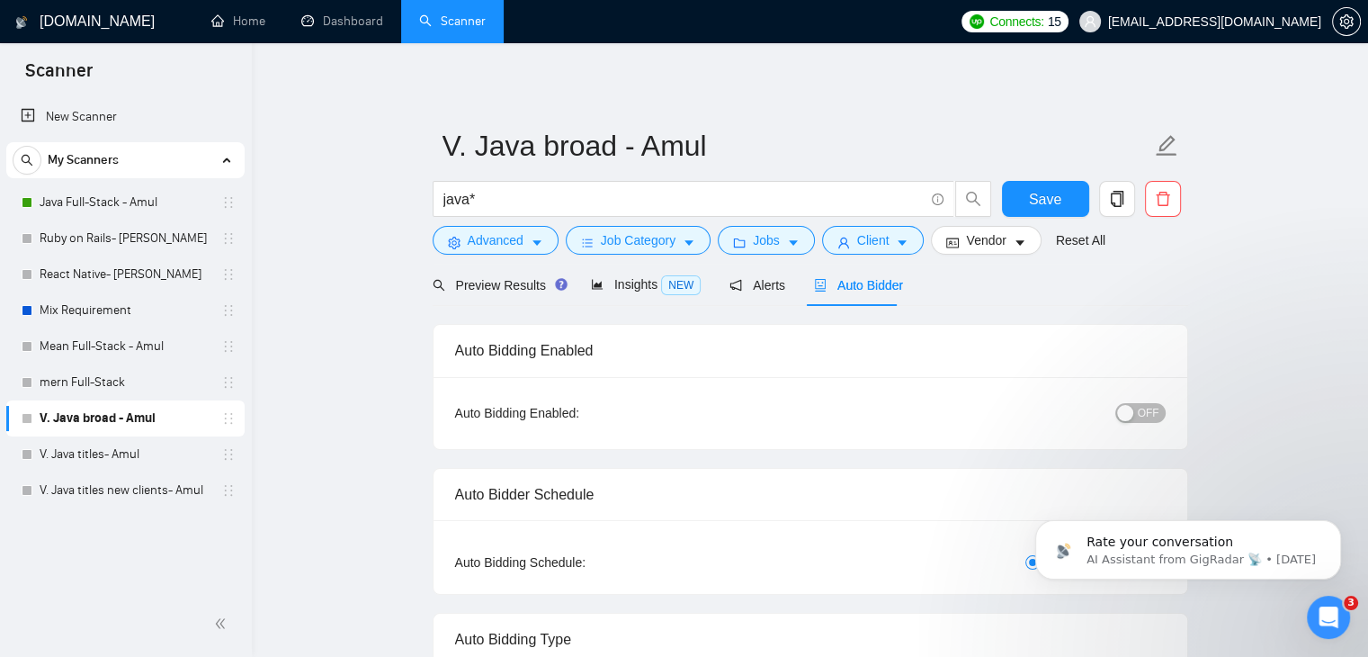
click at [1141, 411] on span "OFF" at bounding box center [1149, 413] width 22 height 20
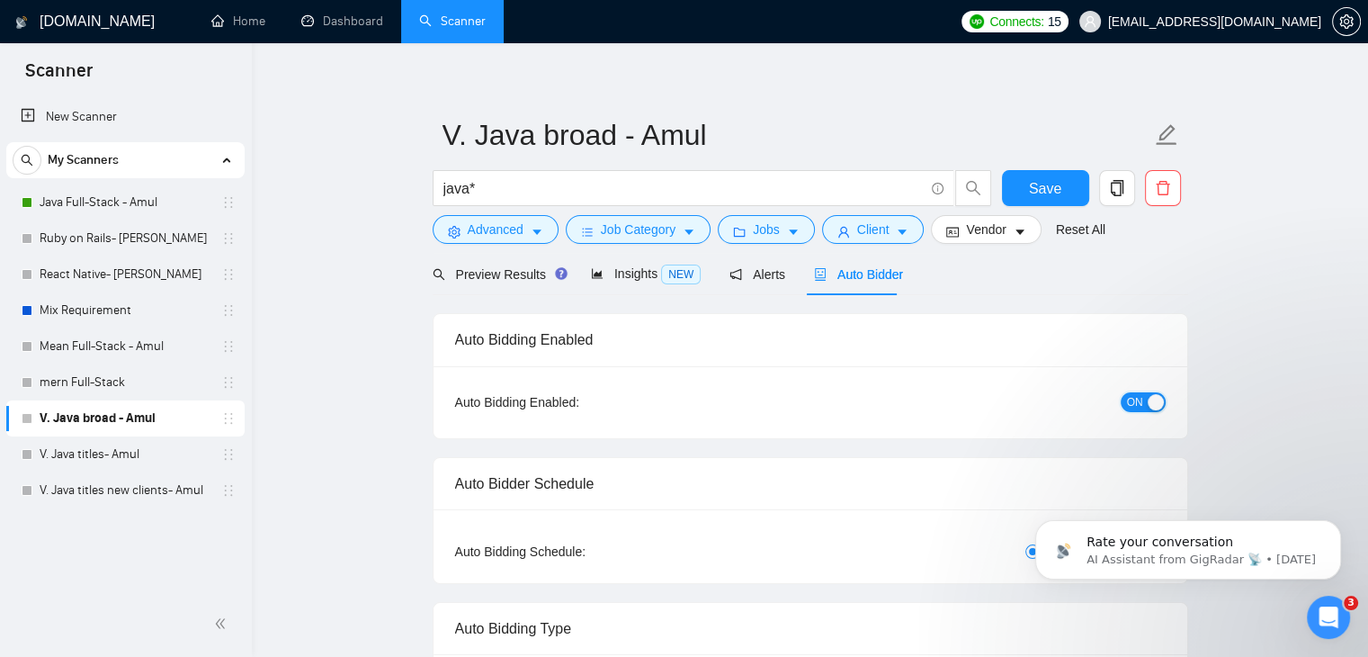
scroll to position [7, 0]
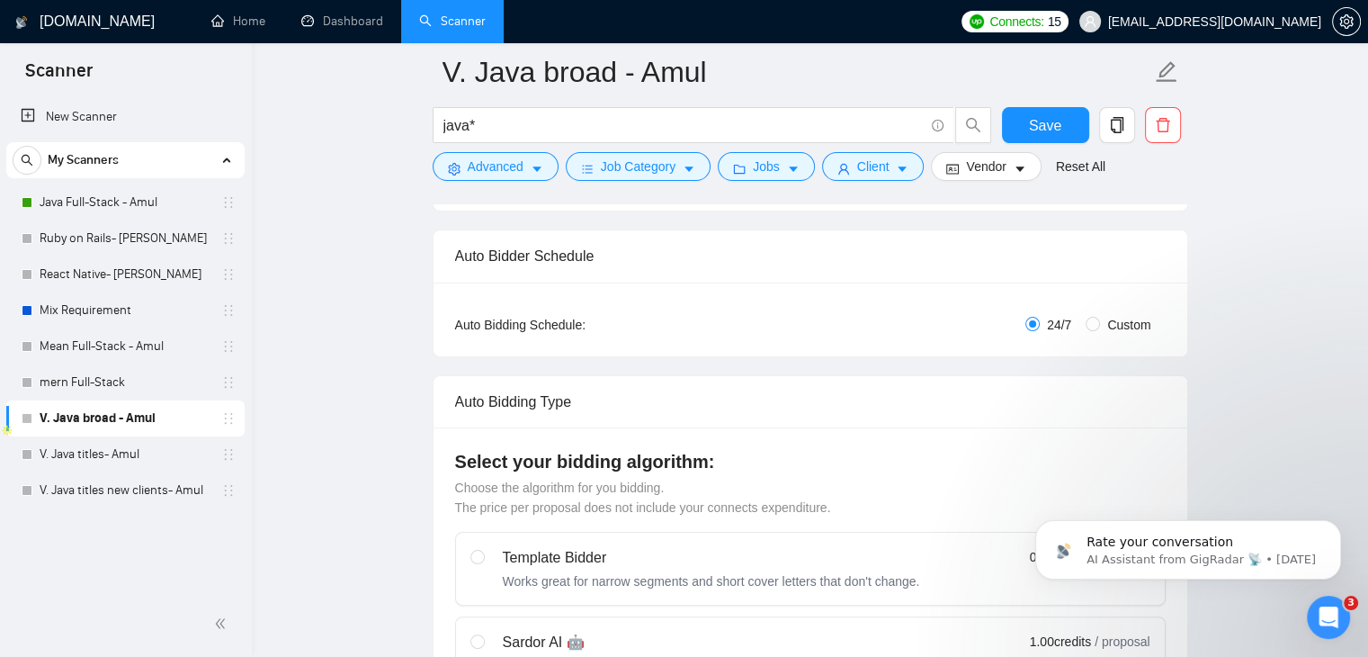
scroll to position [252, 0]
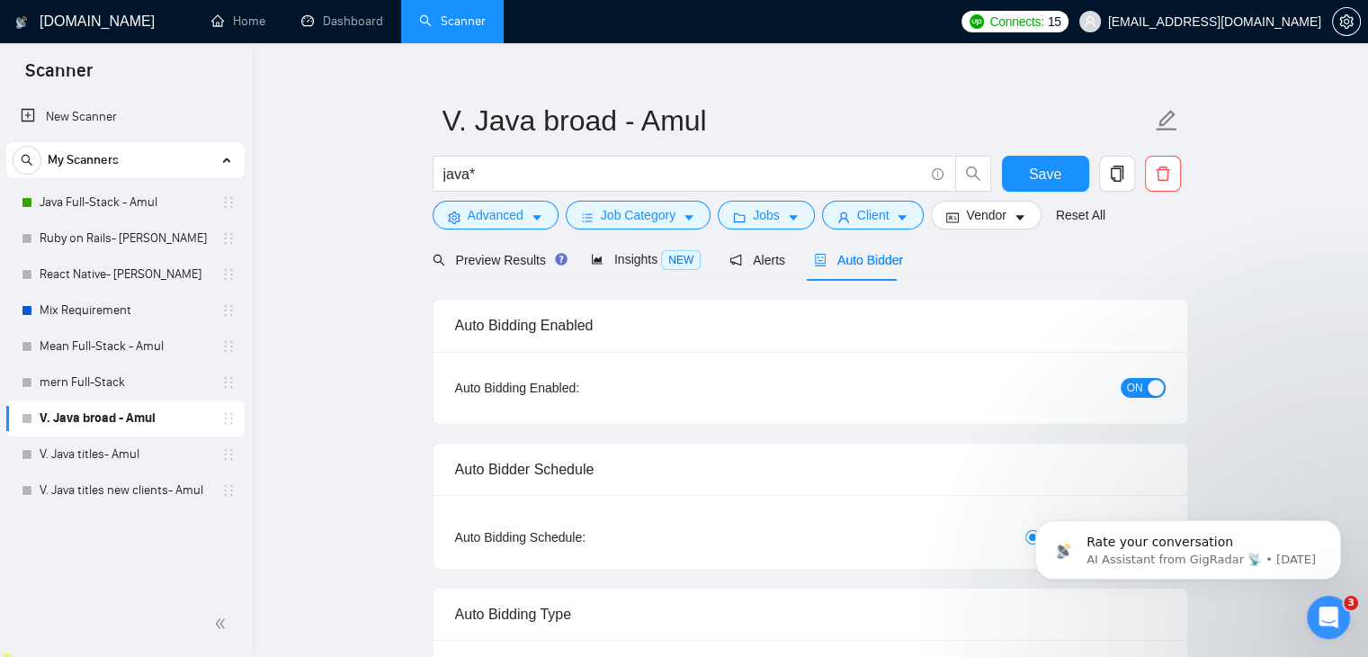
scroll to position [0, 0]
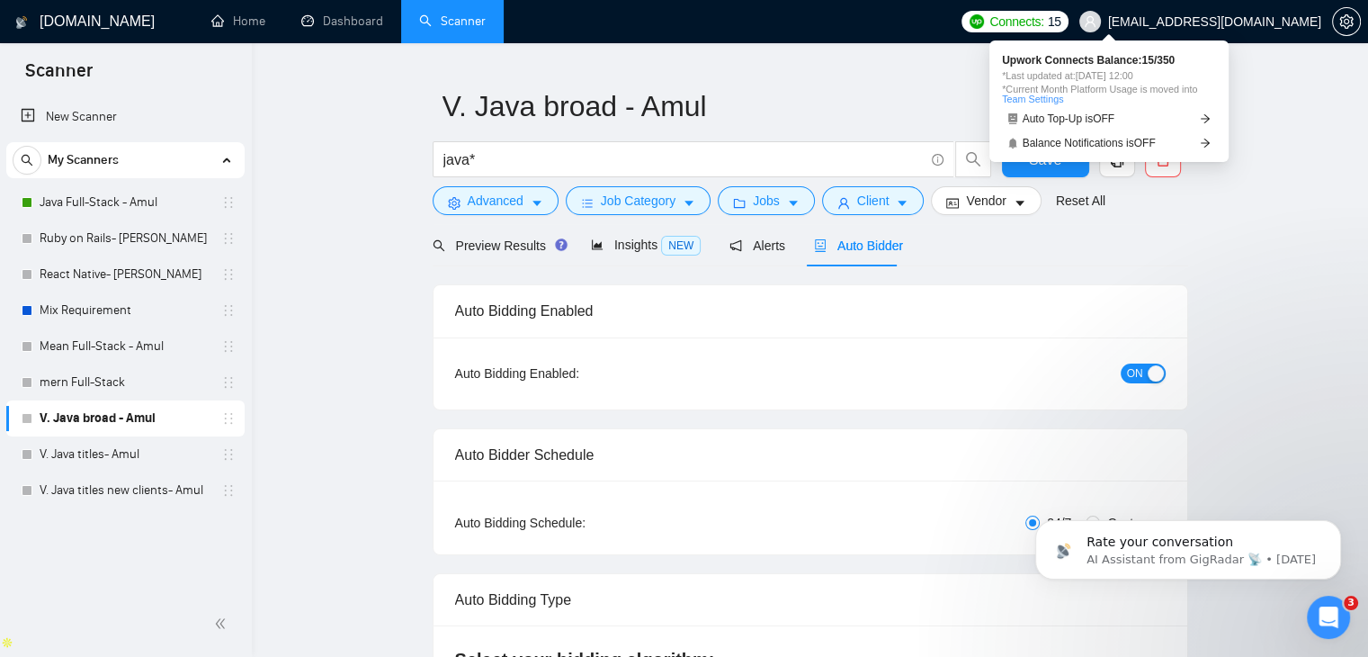
click at [1043, 23] on span "Connects:" at bounding box center [1016, 22] width 54 height 20
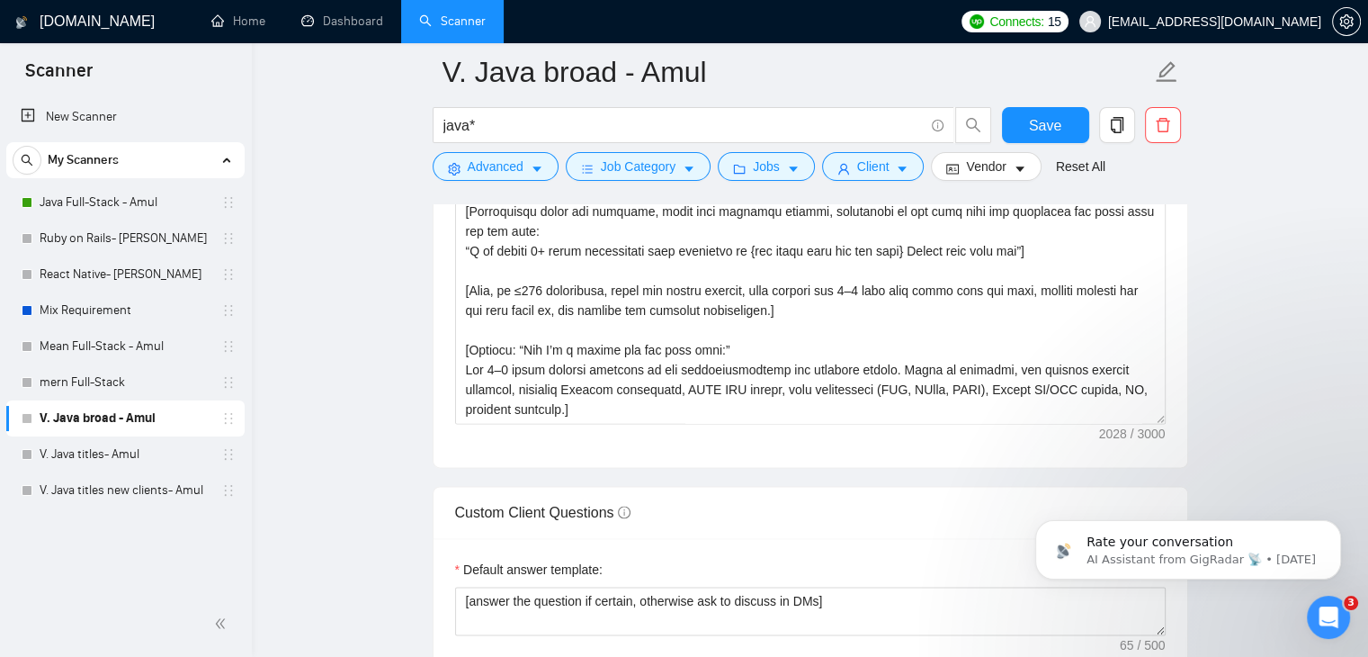
scroll to position [2259, 0]
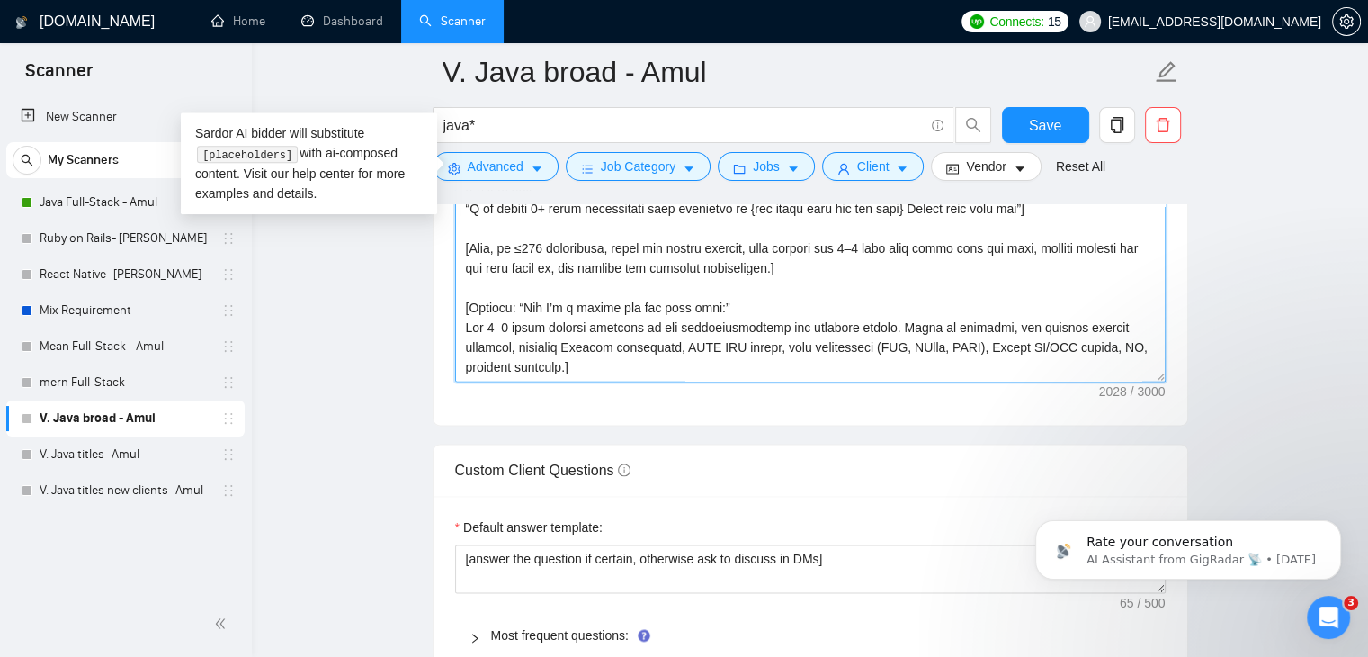
click at [978, 325] on textarea "Cover letter template:" at bounding box center [810, 179] width 711 height 405
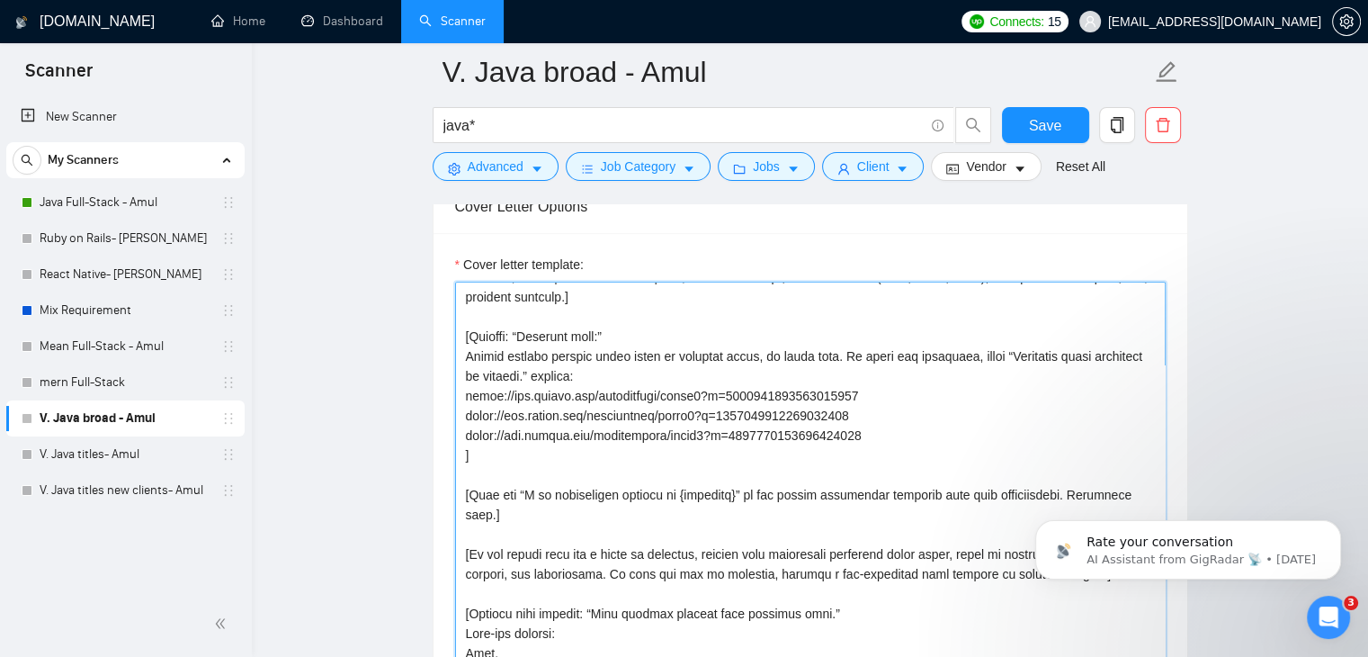
scroll to position [0, 0]
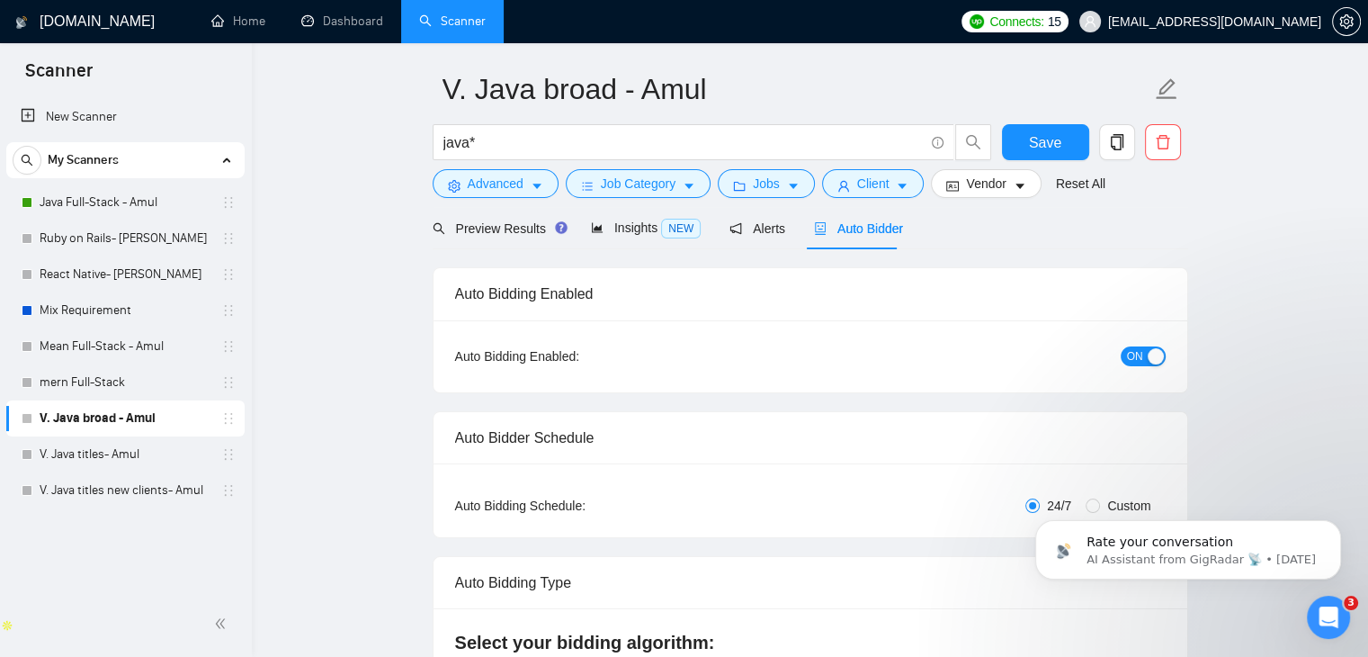
scroll to position [61, 0]
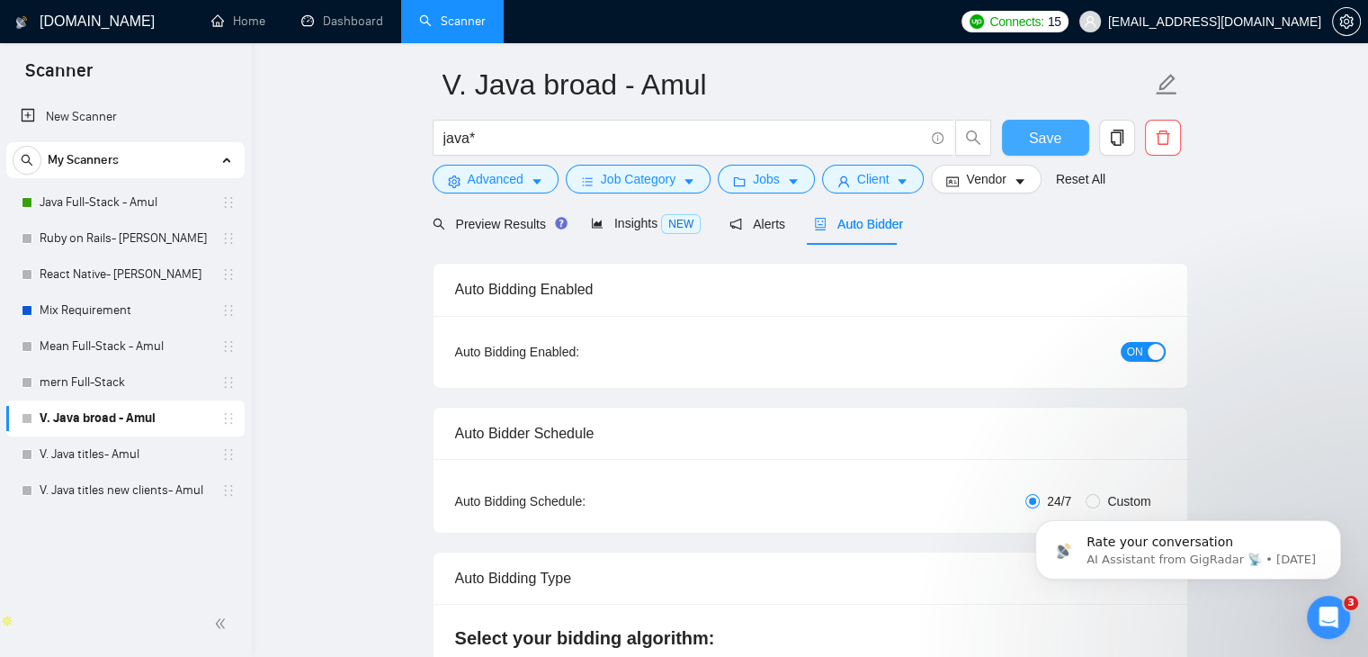
click at [1047, 132] on span "Save" at bounding box center [1045, 138] width 32 height 22
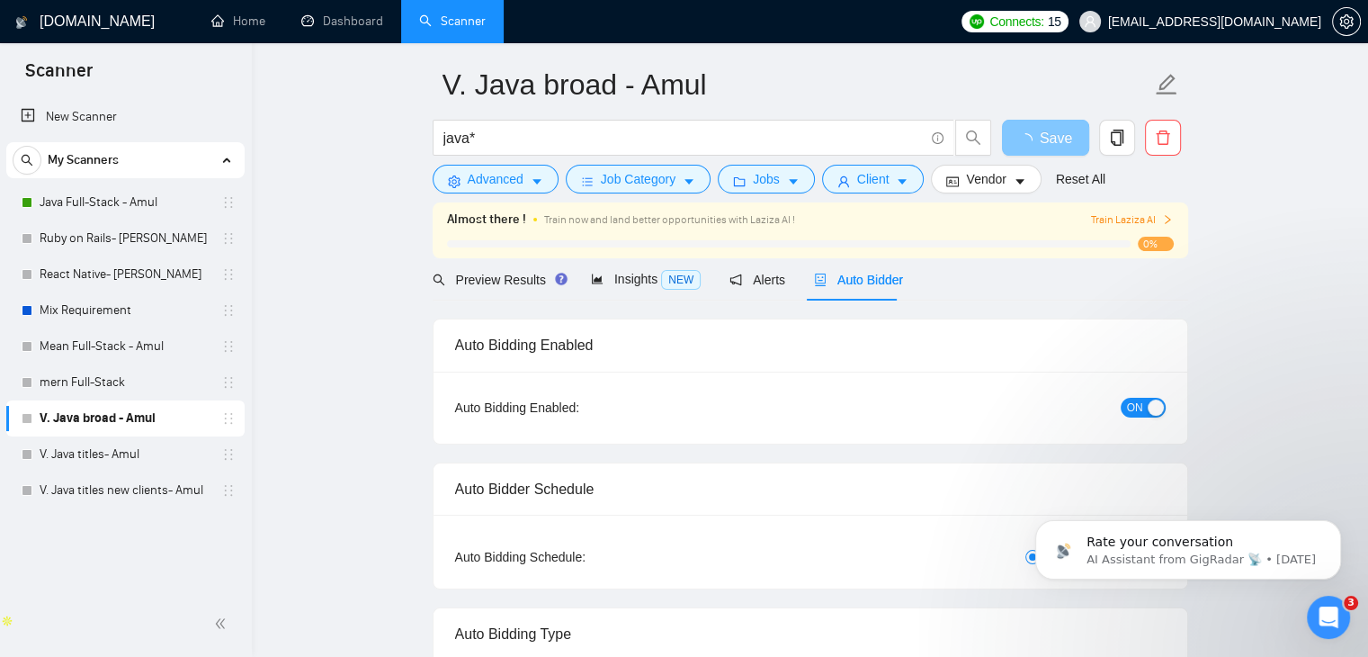
scroll to position [0, 0]
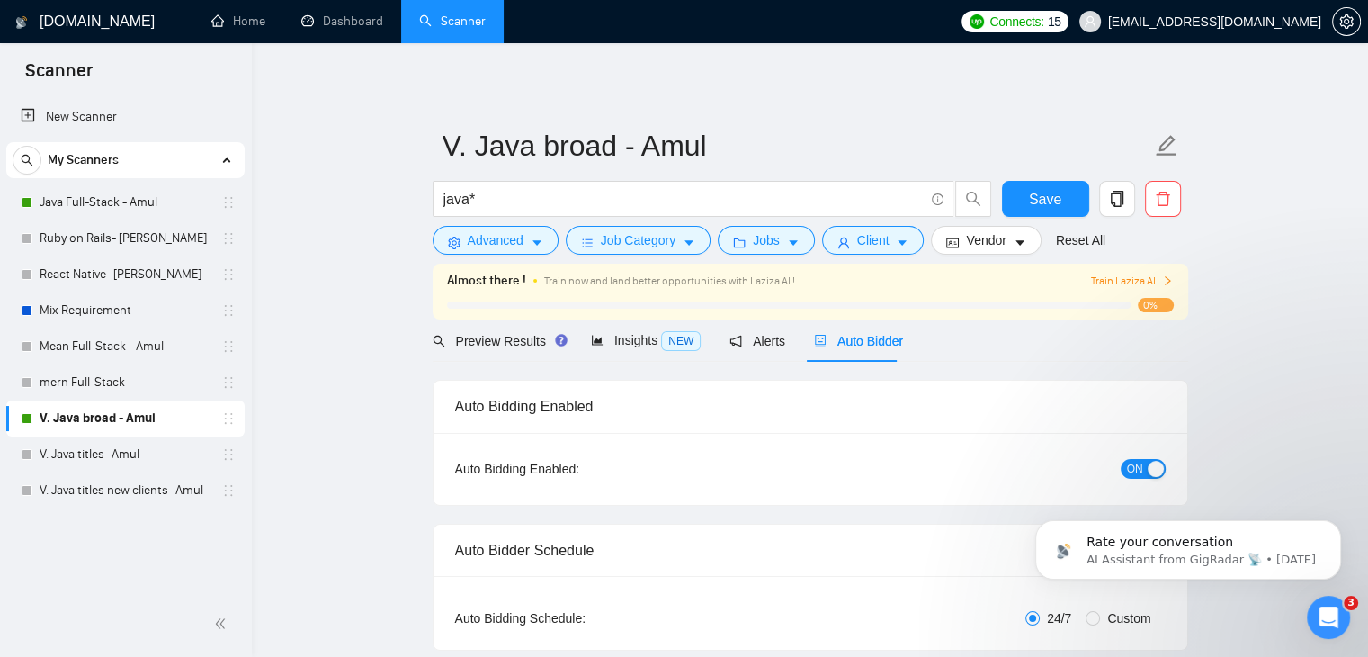
click at [1149, 279] on span "Train Laziza AI" at bounding box center [1131, 281] width 83 height 17
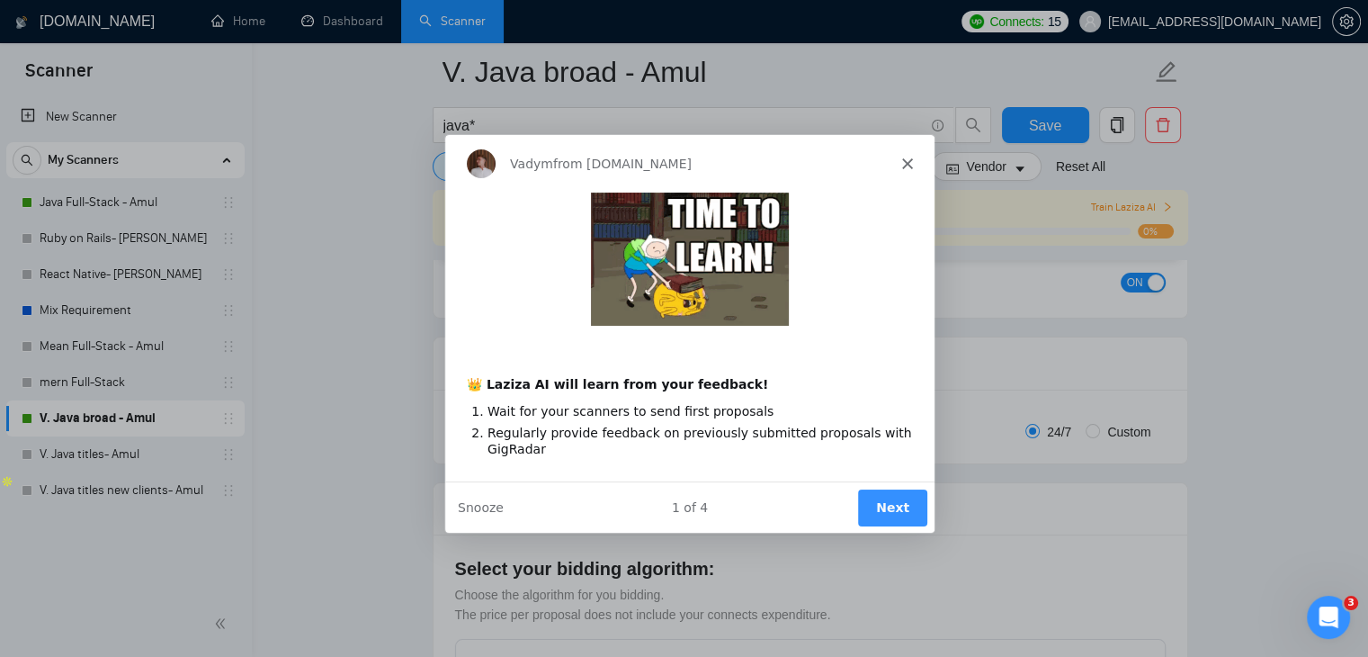
scroll to position [205, 0]
click at [882, 509] on button "Next" at bounding box center [890, 506] width 69 height 37
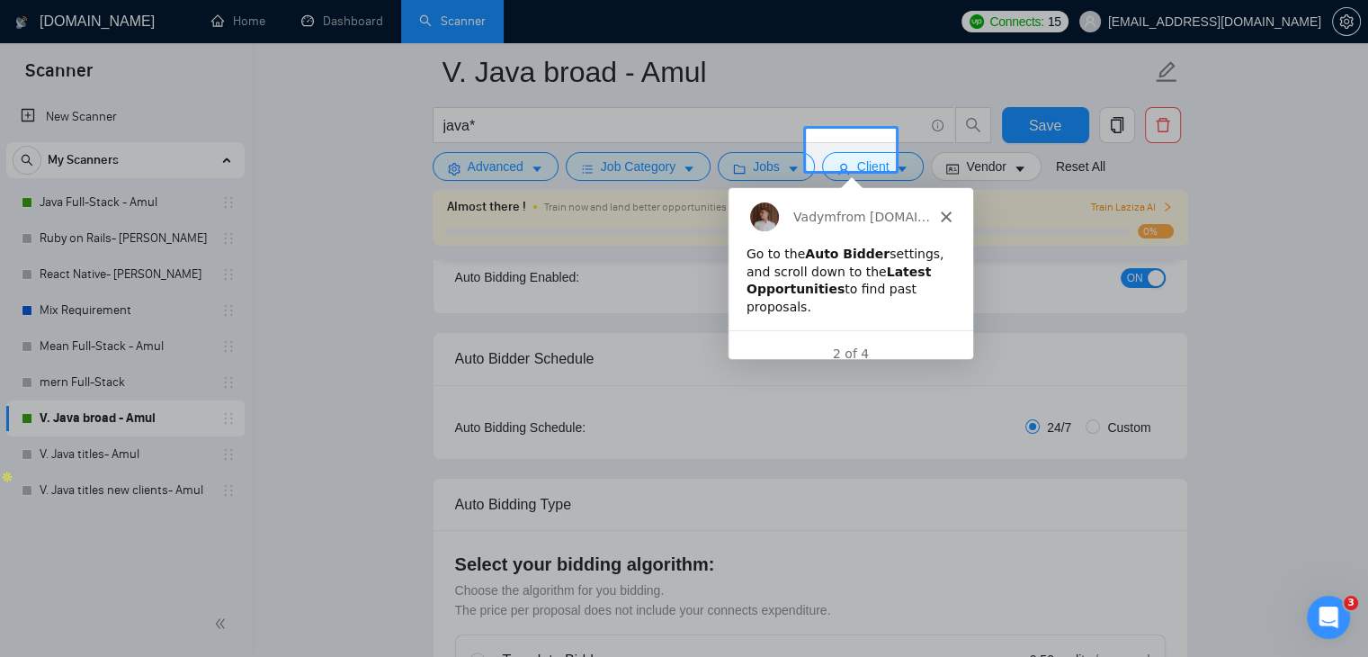
scroll to position [0, 0]
click at [829, 283] on div "Go to the Auto Bidder settings, and scroll down to the Latest Opportunities to …" at bounding box center [850, 280] width 209 height 70
click at [949, 217] on icon "Close" at bounding box center [945, 215] width 11 height 11
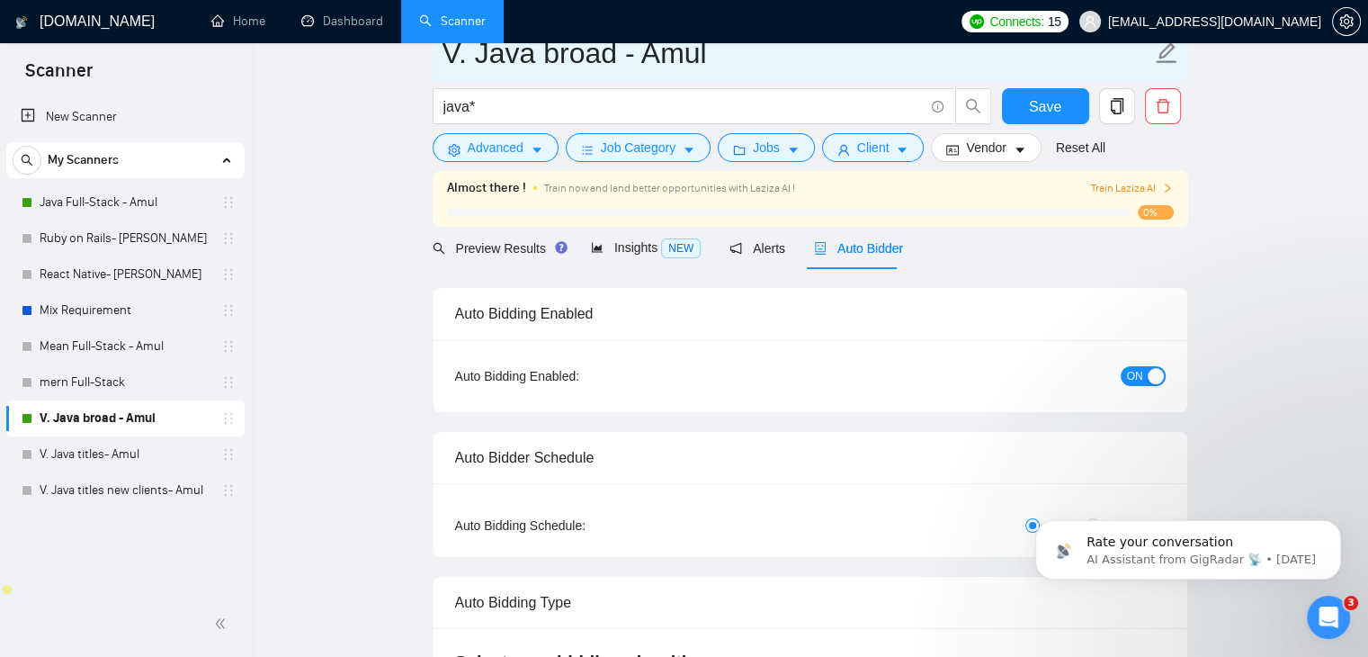
scroll to position [21, 0]
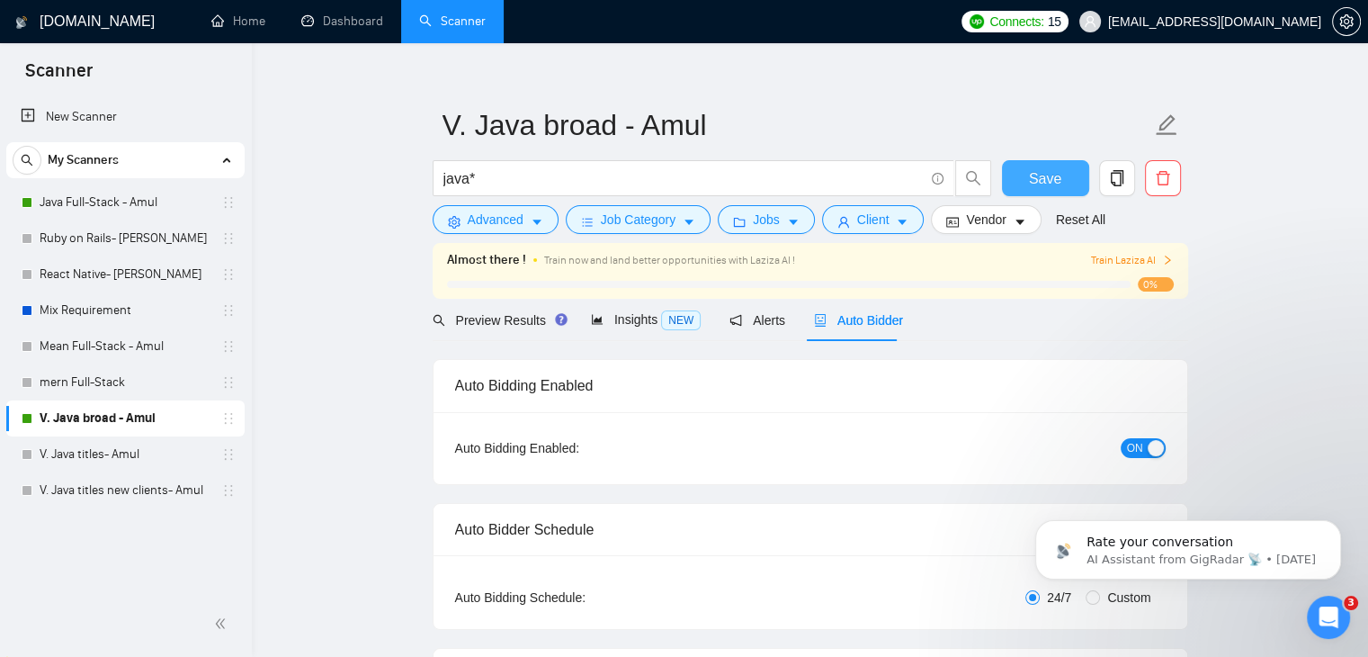
click at [1039, 171] on span "Save" at bounding box center [1045, 178] width 32 height 22
click at [126, 213] on link "Java Full-Stack - Amul" at bounding box center [125, 202] width 171 height 36
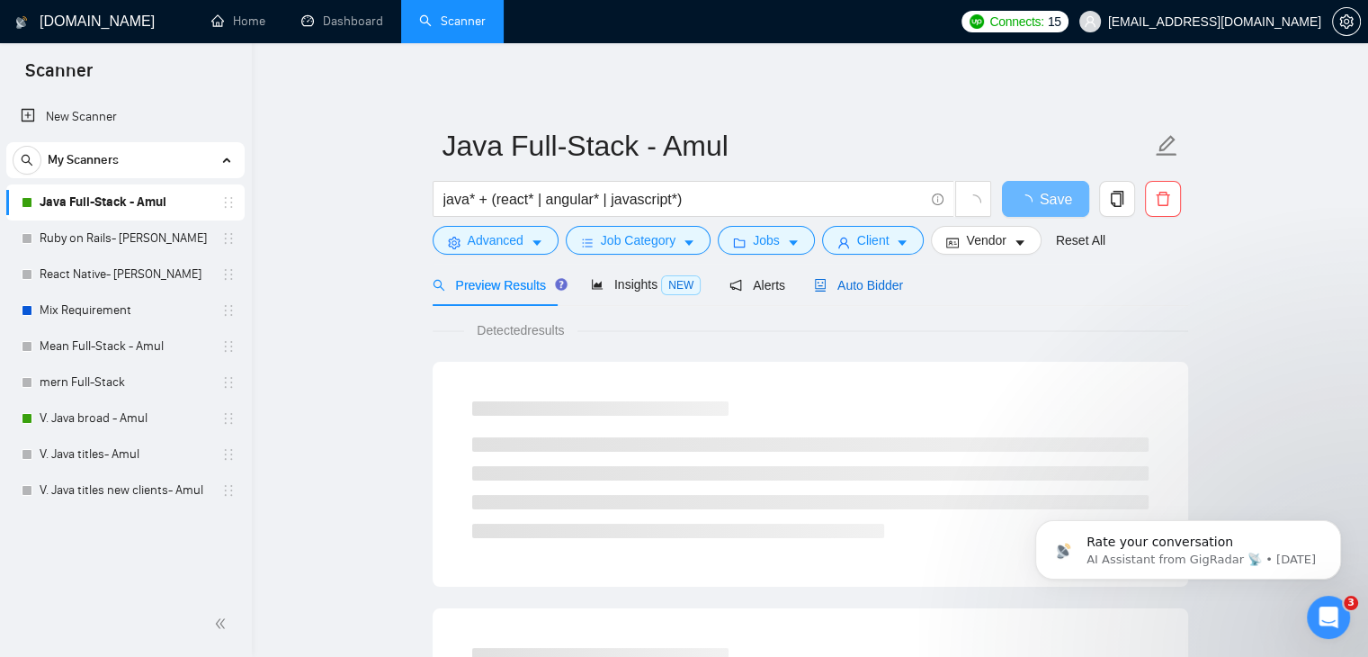
click at [847, 281] on span "Auto Bidder" at bounding box center [858, 285] width 89 height 14
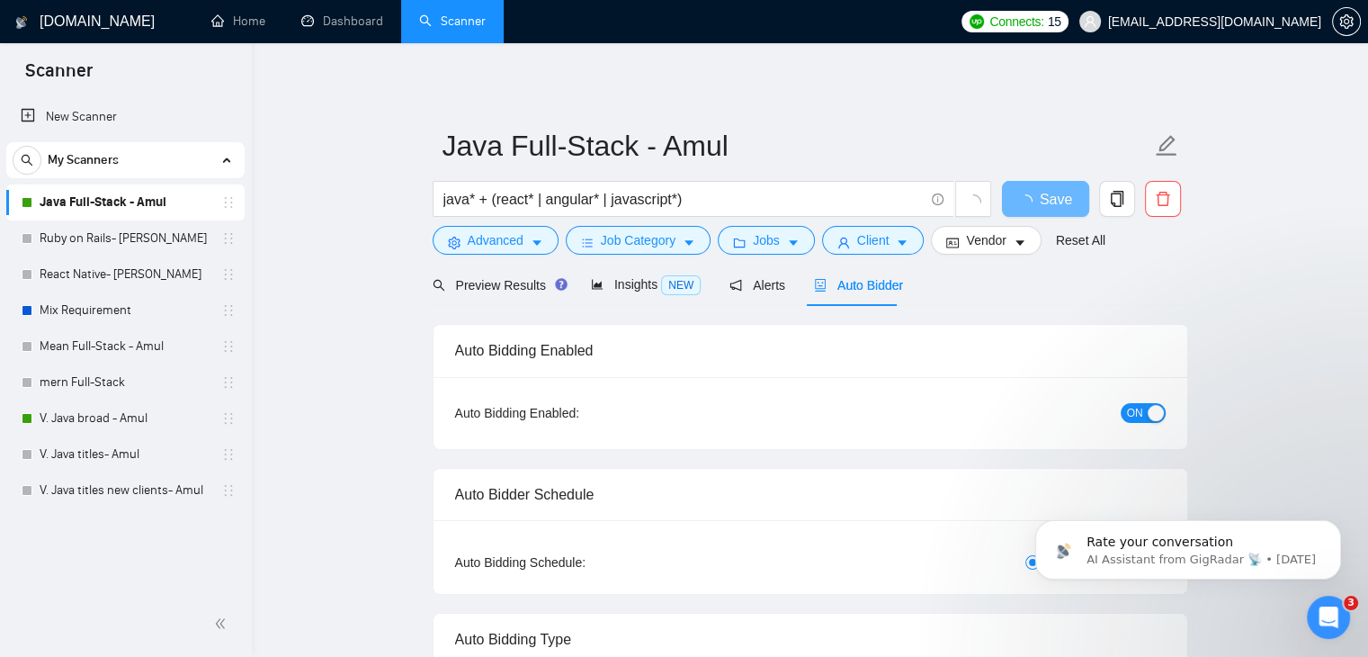
checkbox input "true"
click at [1145, 422] on button "ON" at bounding box center [1143, 413] width 45 height 20
click at [1026, 201] on button "Save" at bounding box center [1045, 199] width 87 height 36
click at [114, 422] on link "V. Java broad - Amul" at bounding box center [125, 418] width 171 height 36
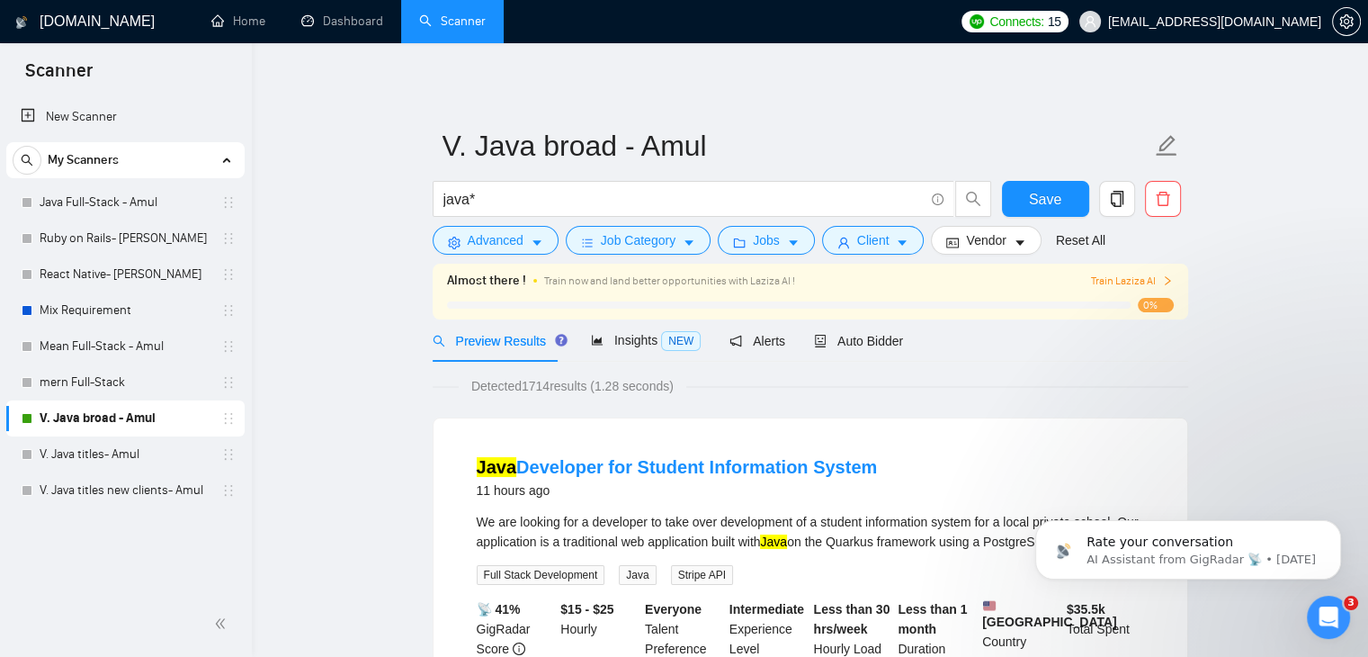
click at [1080, 292] on div "Almost there ! Train now and land better opportunities with Laziza AI ! Train L…" at bounding box center [810, 291] width 727 height 41
click at [1130, 275] on span "Train Laziza AI" at bounding box center [1131, 281] width 83 height 17
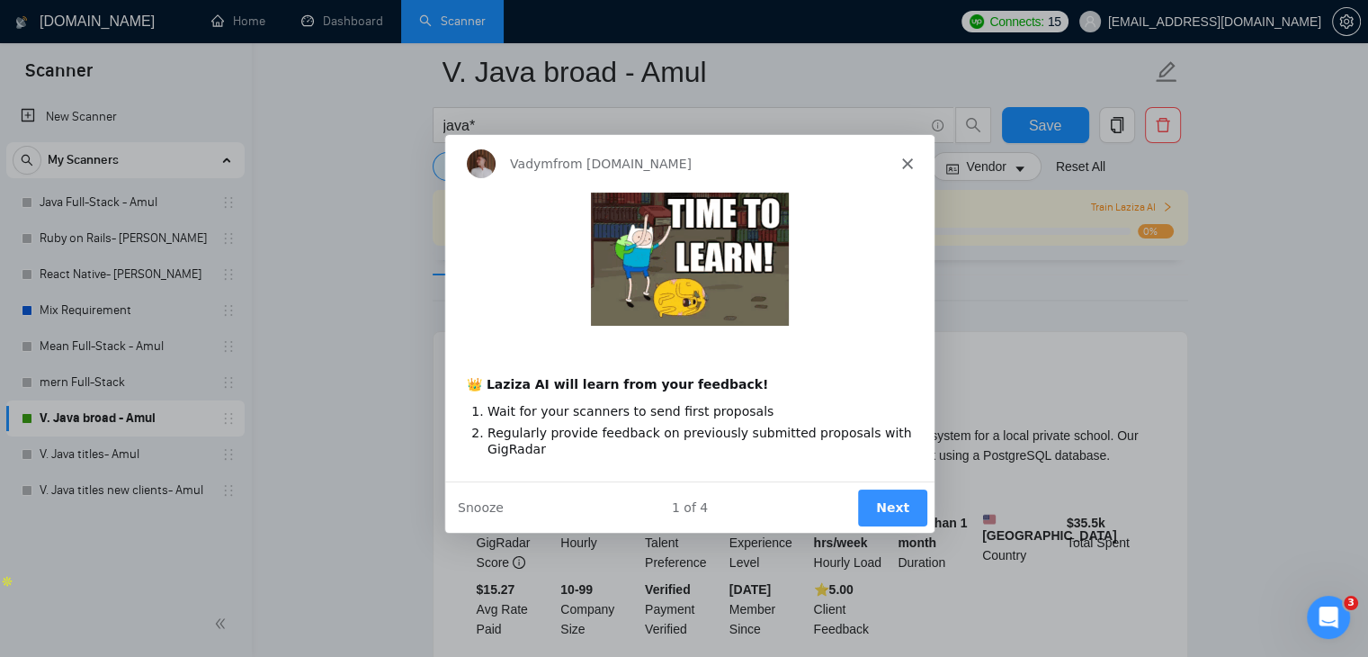
scroll to position [606, 0]
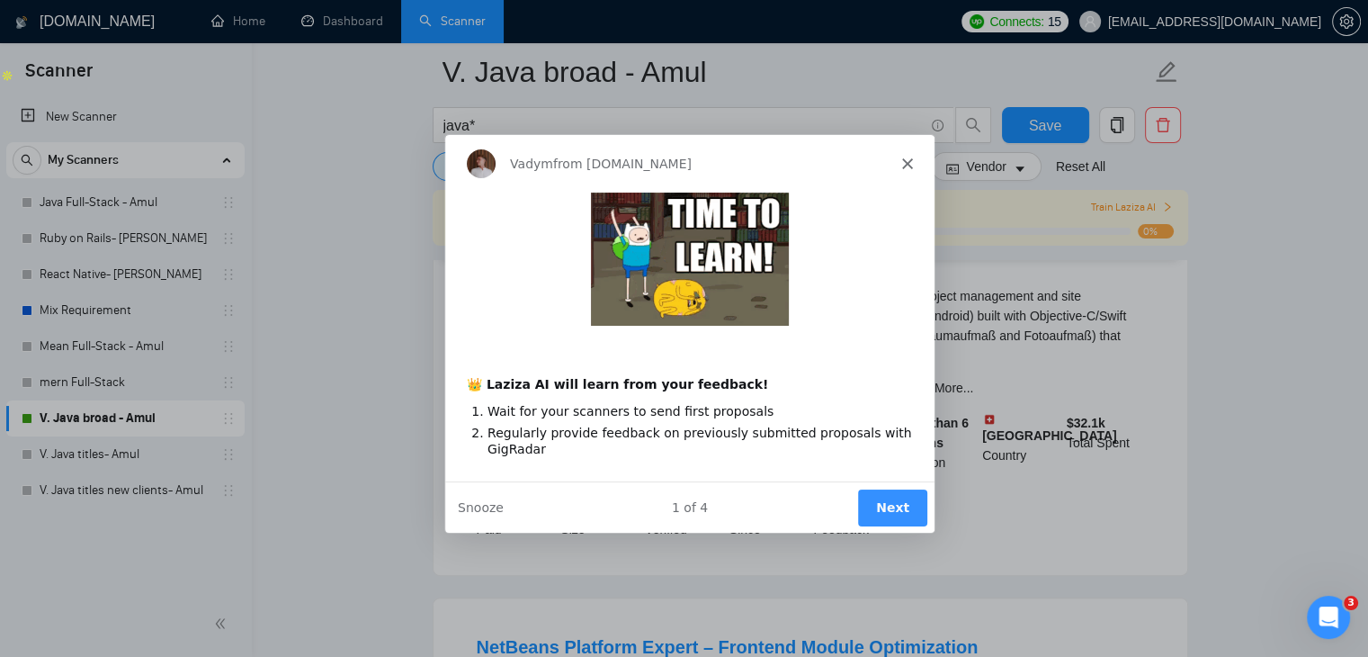
click at [884, 516] on button "Next" at bounding box center [890, 506] width 69 height 37
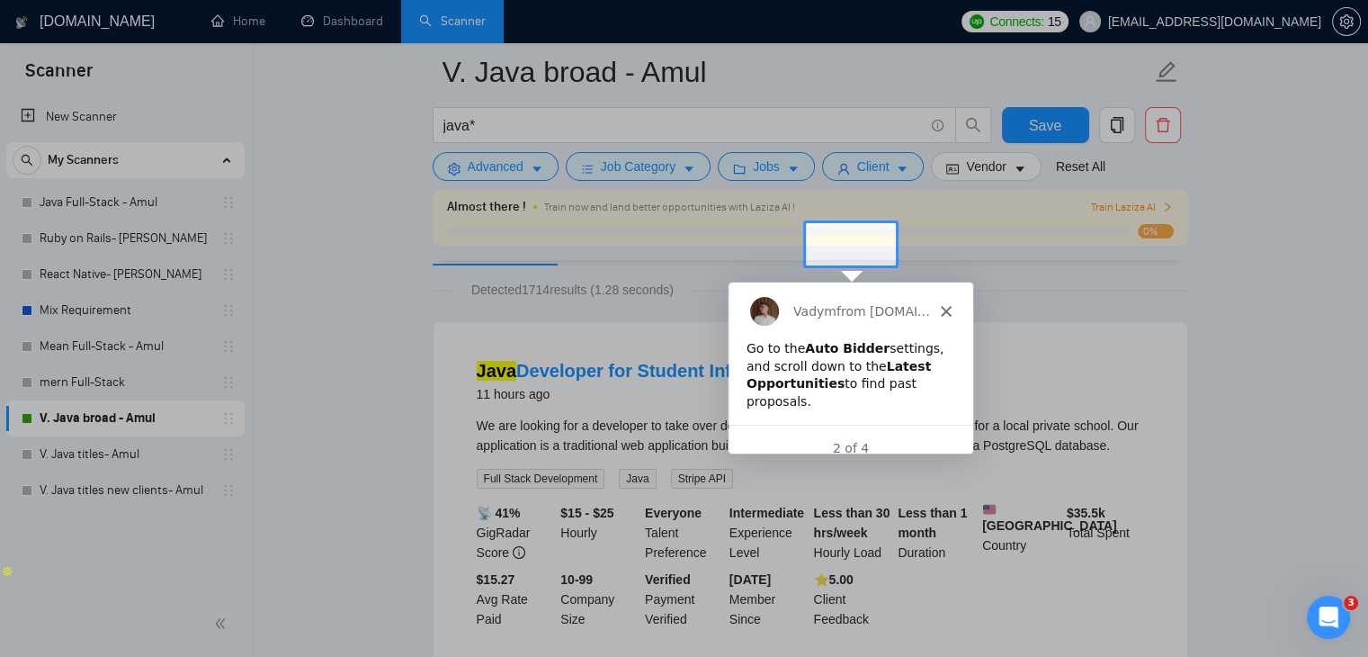
scroll to position [27, 0]
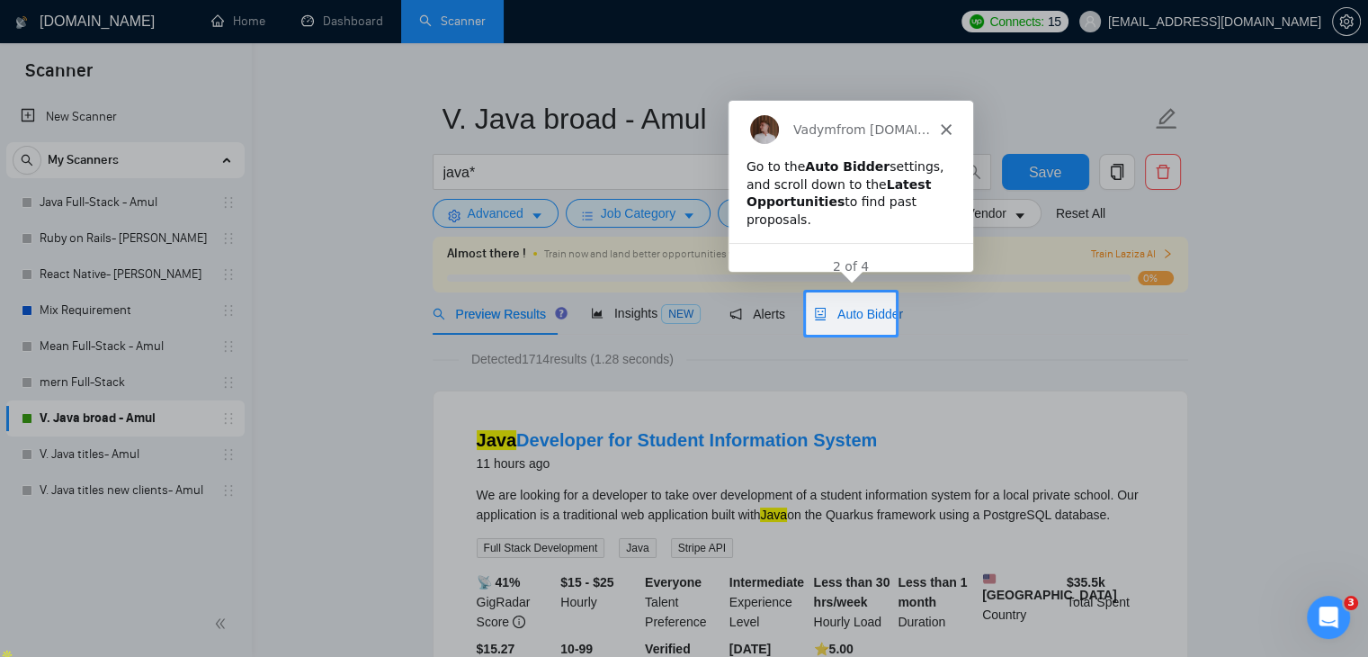
click at [867, 309] on span "Auto Bidder" at bounding box center [858, 314] width 89 height 14
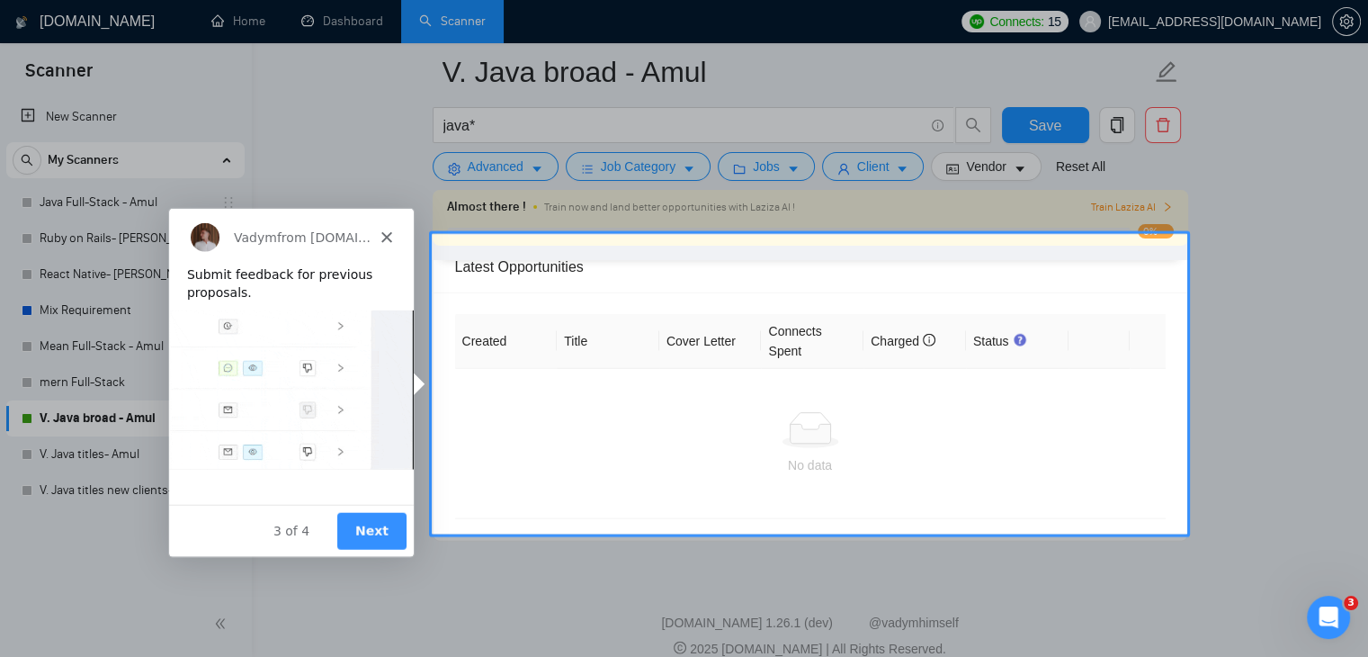
scroll to position [4389, 0]
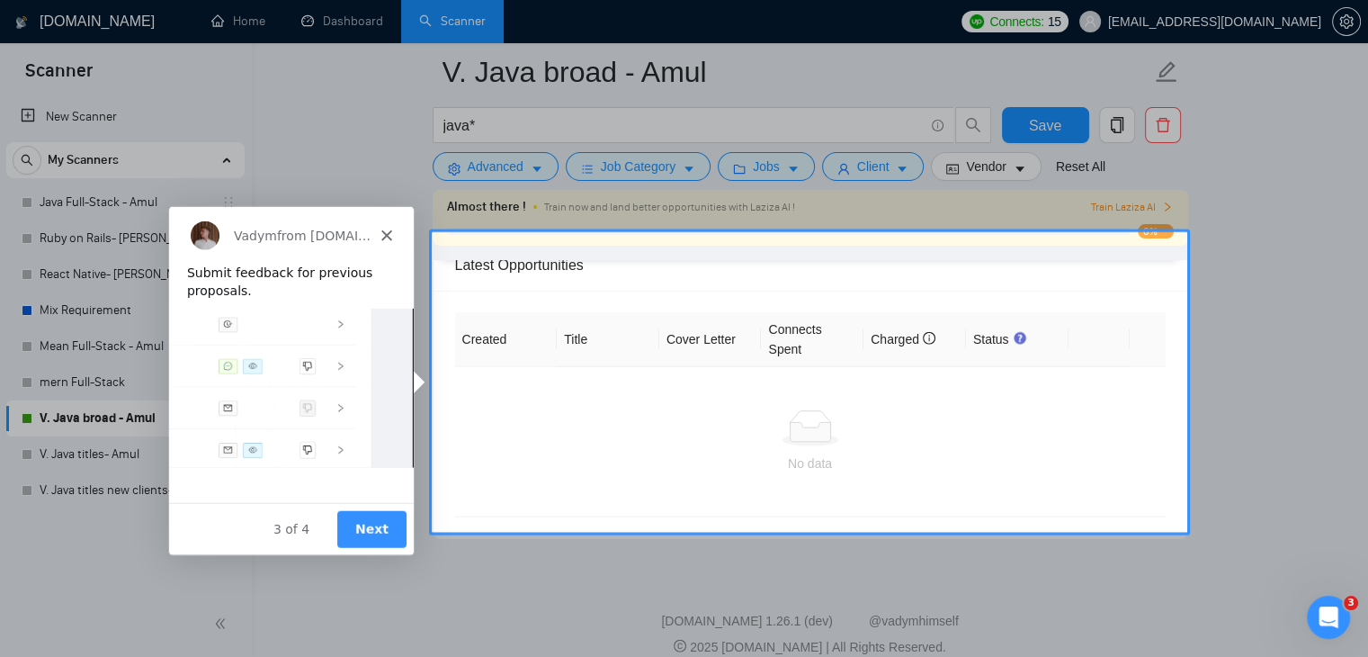
click at [364, 524] on button "Next" at bounding box center [370, 527] width 69 height 37
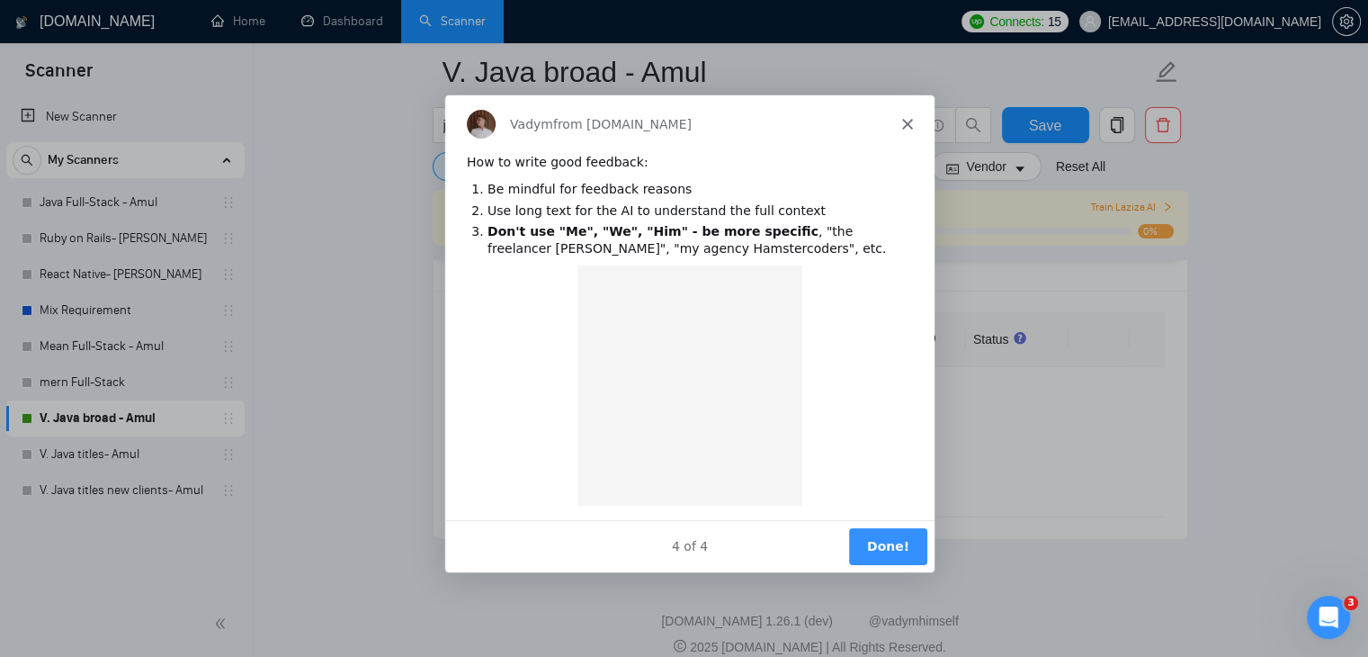
scroll to position [0, 0]
